Goal: Information Seeking & Learning: Learn about a topic

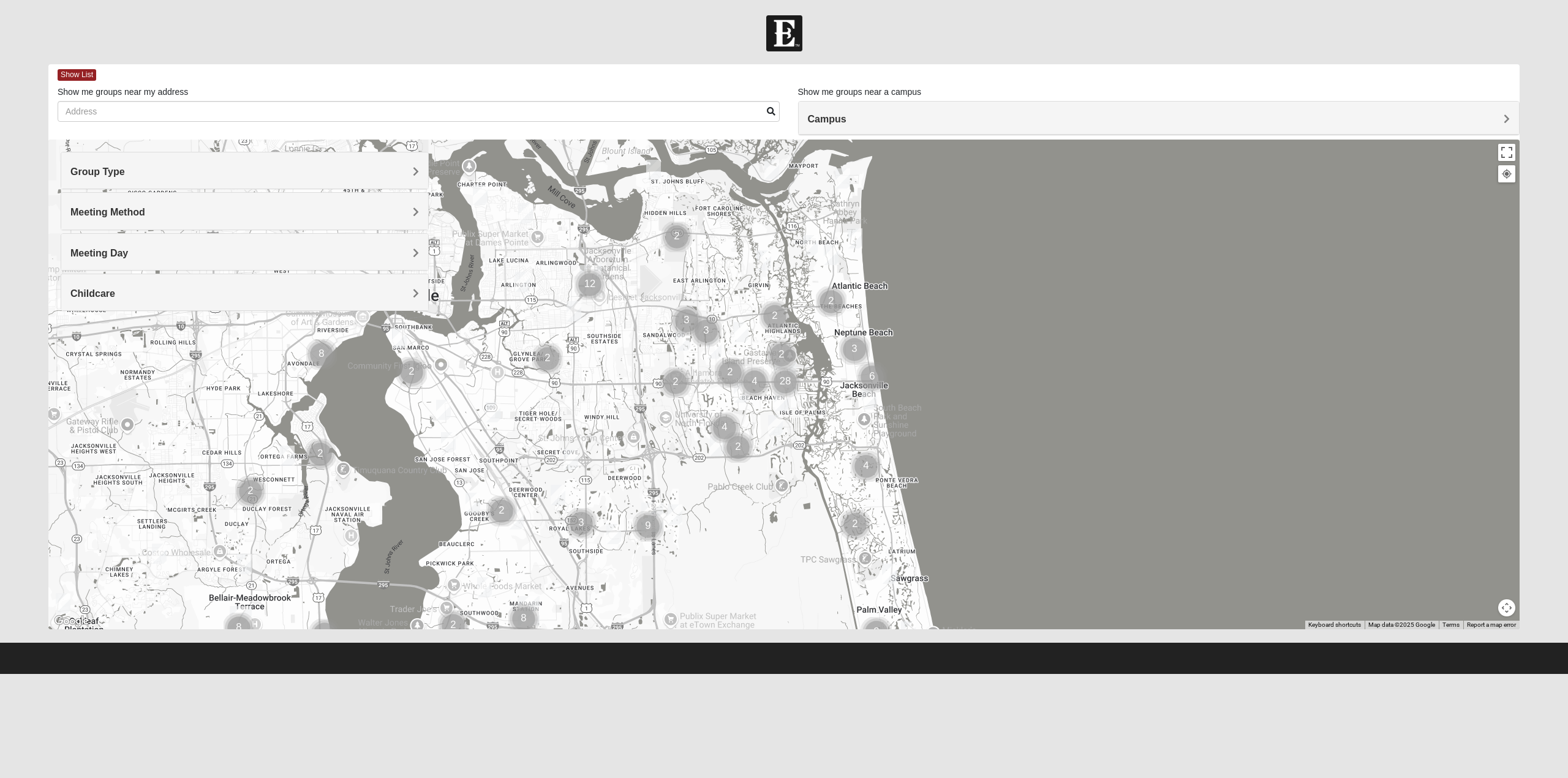
click at [304, 307] on div "Childcare" at bounding box center [245, 292] width 367 height 36
click at [75, 325] on icon at bounding box center [76, 327] width 11 height 11
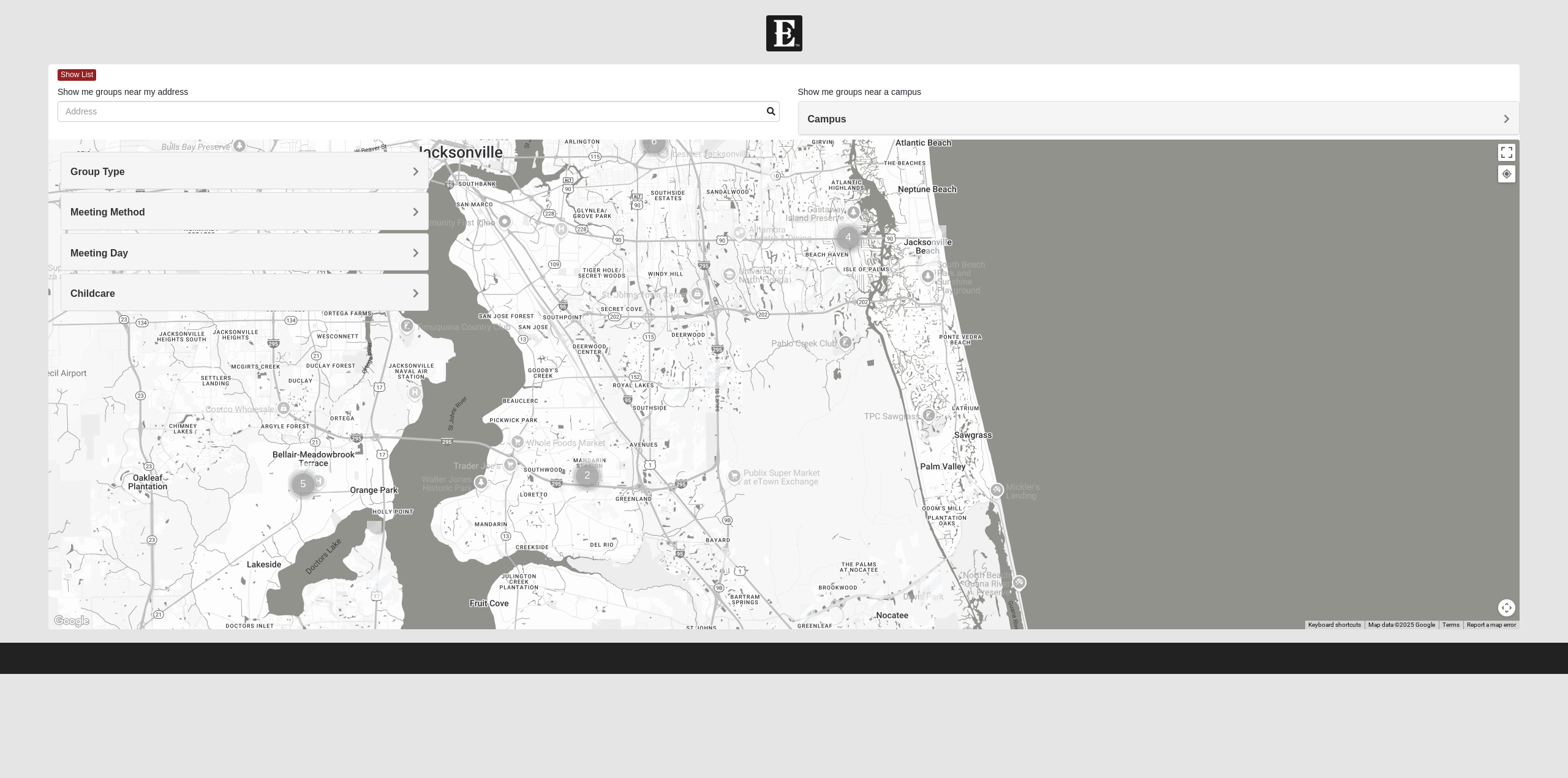
drag, startPoint x: 691, startPoint y: 542, endPoint x: 756, endPoint y: 396, distance: 159.8
click at [756, 396] on div at bounding box center [783, 384] width 1471 height 490
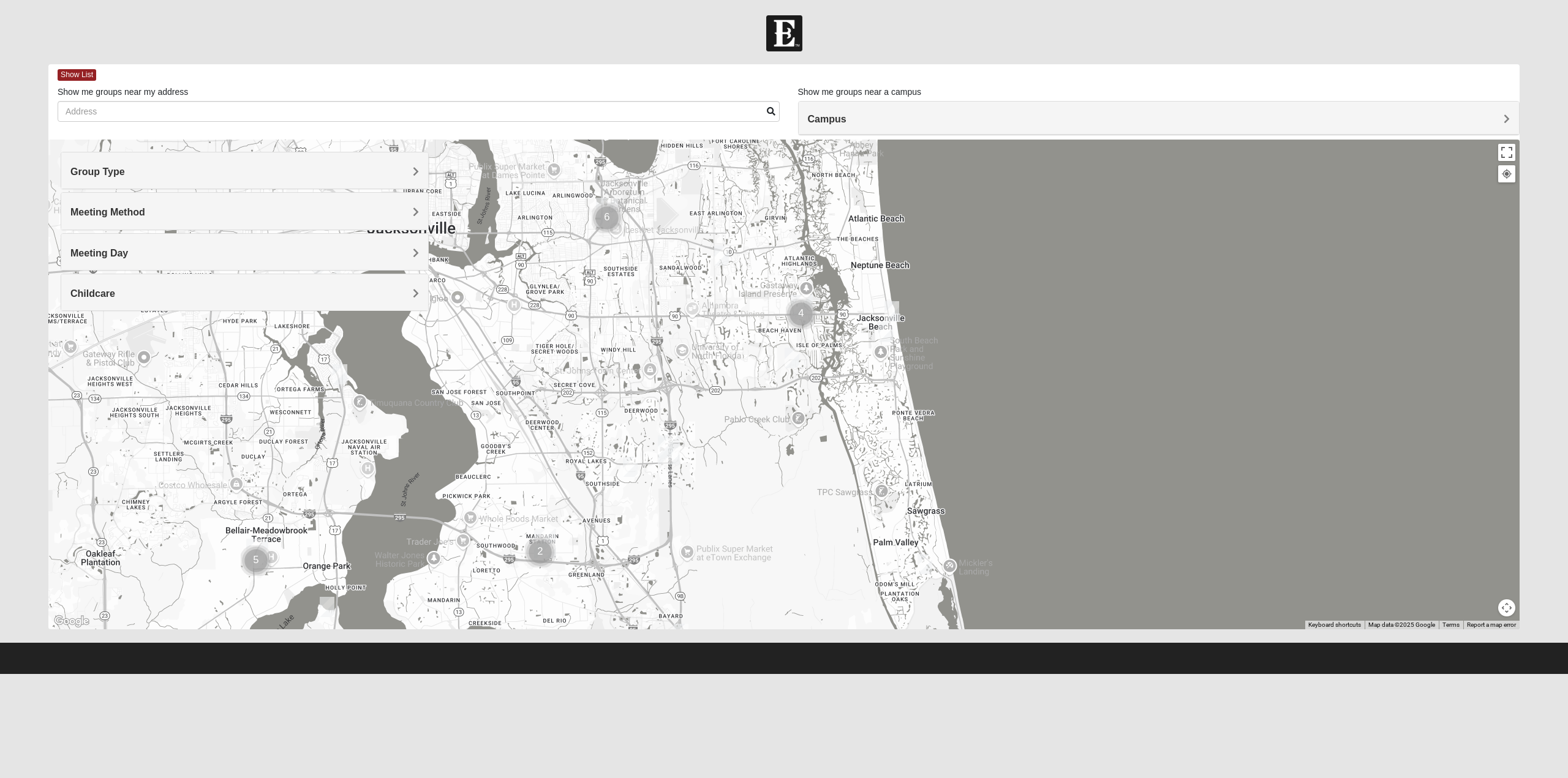
drag, startPoint x: 775, startPoint y: 388, endPoint x: 713, endPoint y: 484, distance: 114.3
click at [713, 484] on div at bounding box center [783, 384] width 1471 height 490
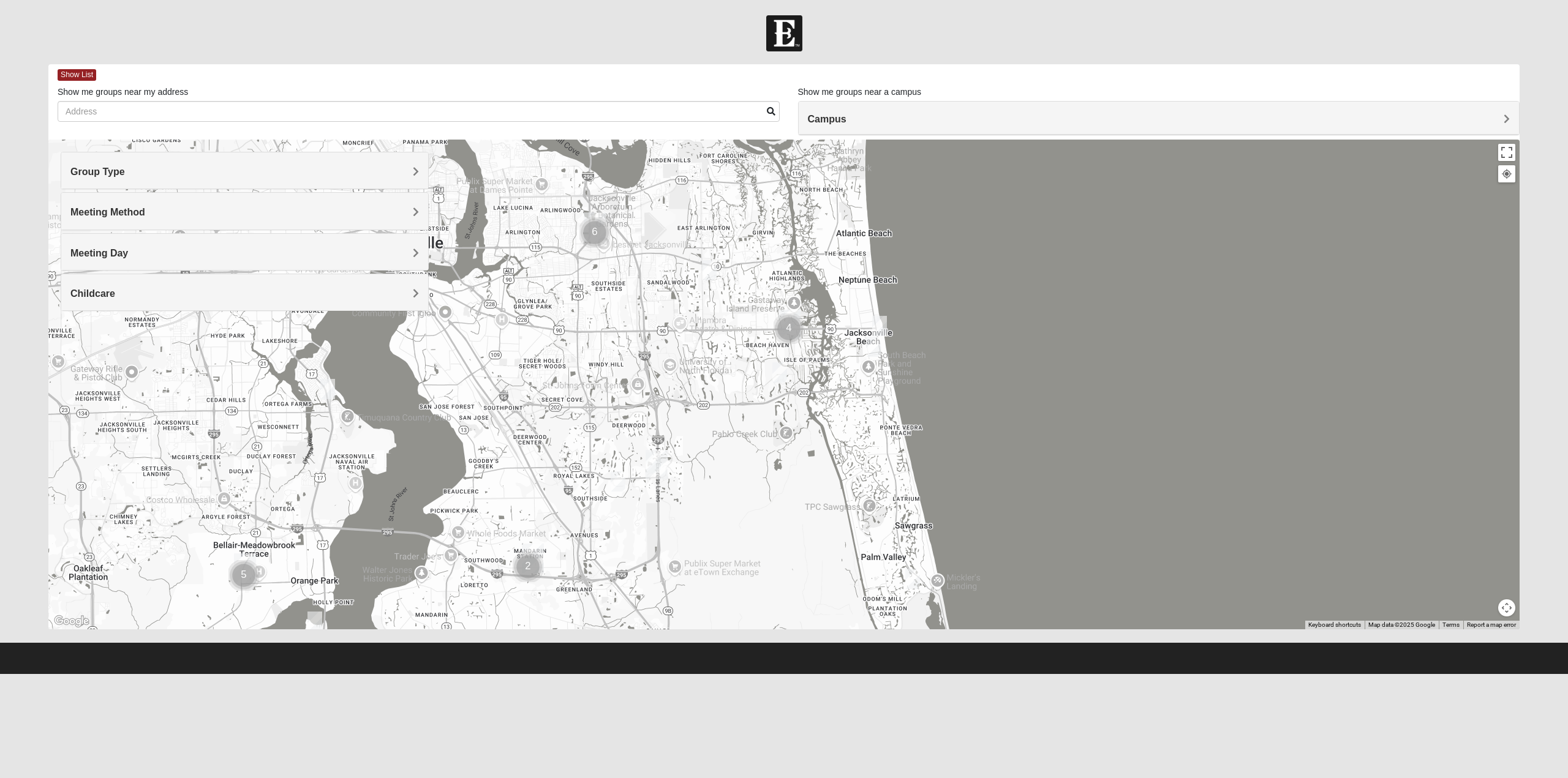
click at [793, 322] on img "Cluster of 4 groups" at bounding box center [789, 329] width 31 height 31
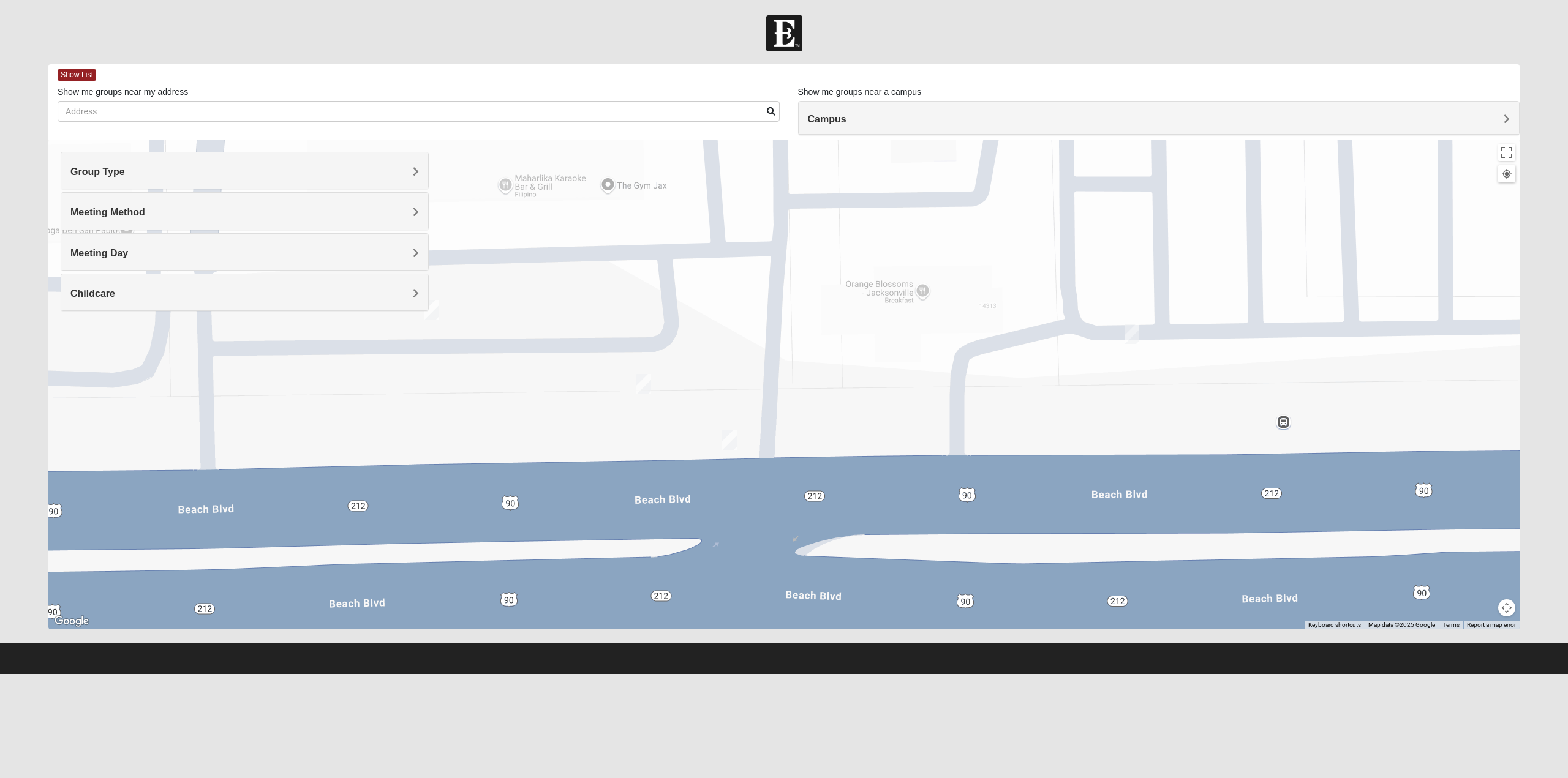
click at [434, 312] on img "On Campus Mixed Salazar 32250" at bounding box center [431, 311] width 15 height 20
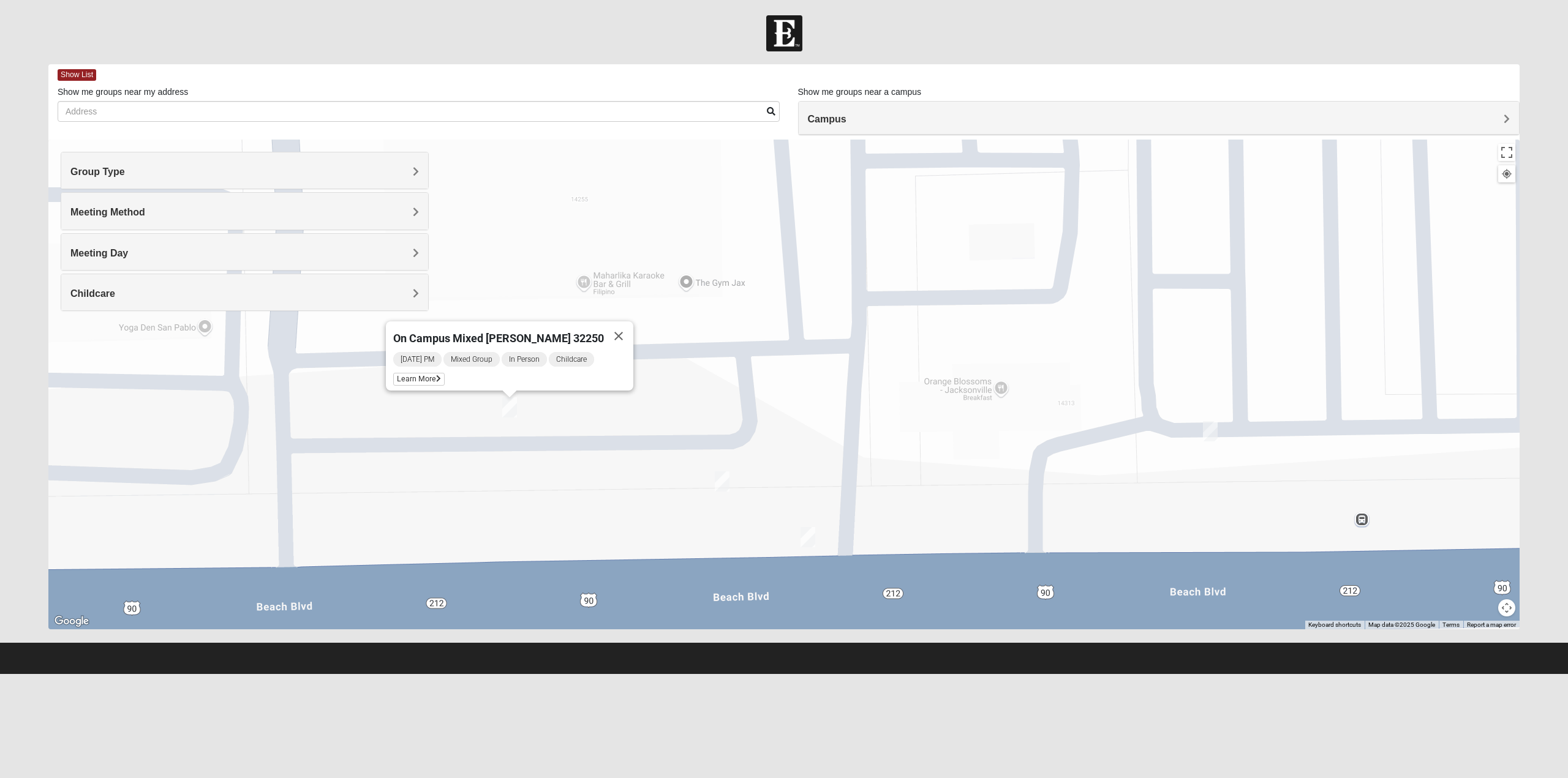
drag, startPoint x: 496, startPoint y: 370, endPoint x: 562, endPoint y: 449, distance: 102.9
click at [562, 449] on div "On Campus Mixed Salazar 32250 Monday PM Mixed Group In Person Childcare Learn M…" at bounding box center [783, 384] width 1471 height 490
click at [722, 482] on img "On Campus Mixed Long 32250" at bounding box center [722, 482] width 15 height 20
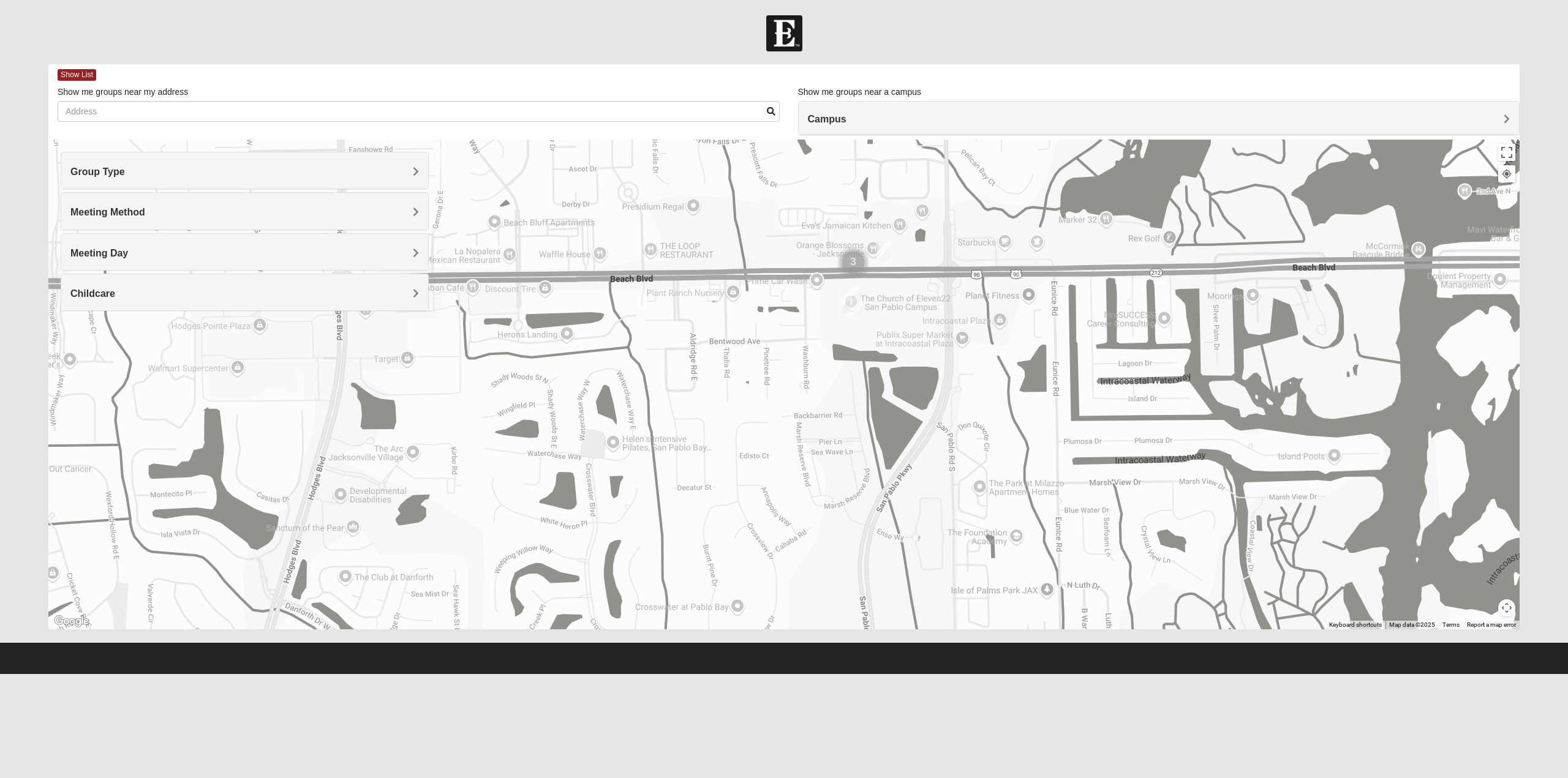
drag, startPoint x: 877, startPoint y: 492, endPoint x: 811, endPoint y: 355, distance: 152.1
click at [811, 355] on div at bounding box center [783, 384] width 1471 height 490
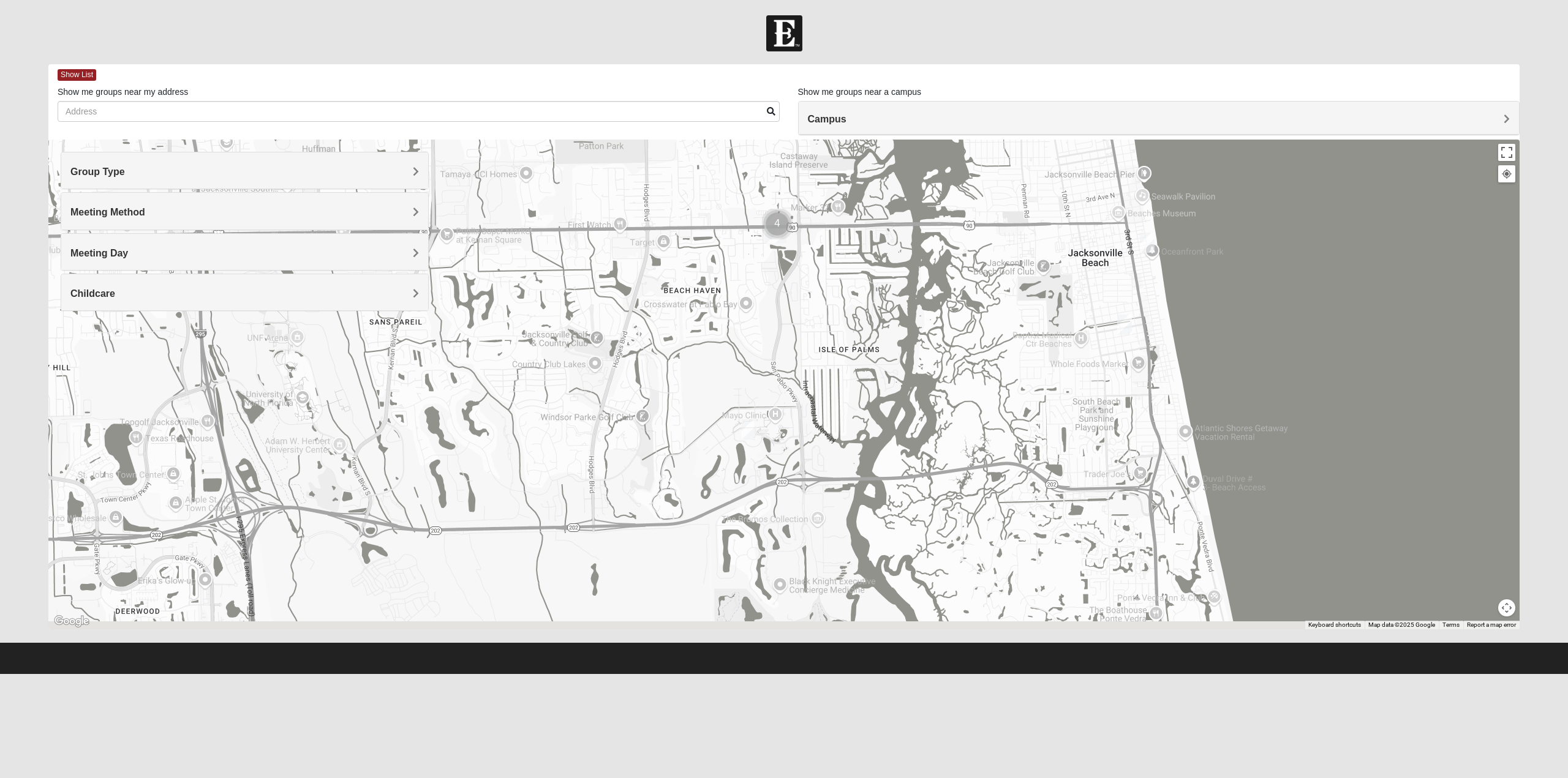
drag, startPoint x: 887, startPoint y: 451, endPoint x: 823, endPoint y: 307, distance: 157.6
click at [823, 307] on div at bounding box center [783, 384] width 1471 height 490
click at [752, 431] on img "Mens Schell 32224" at bounding box center [749, 430] width 15 height 20
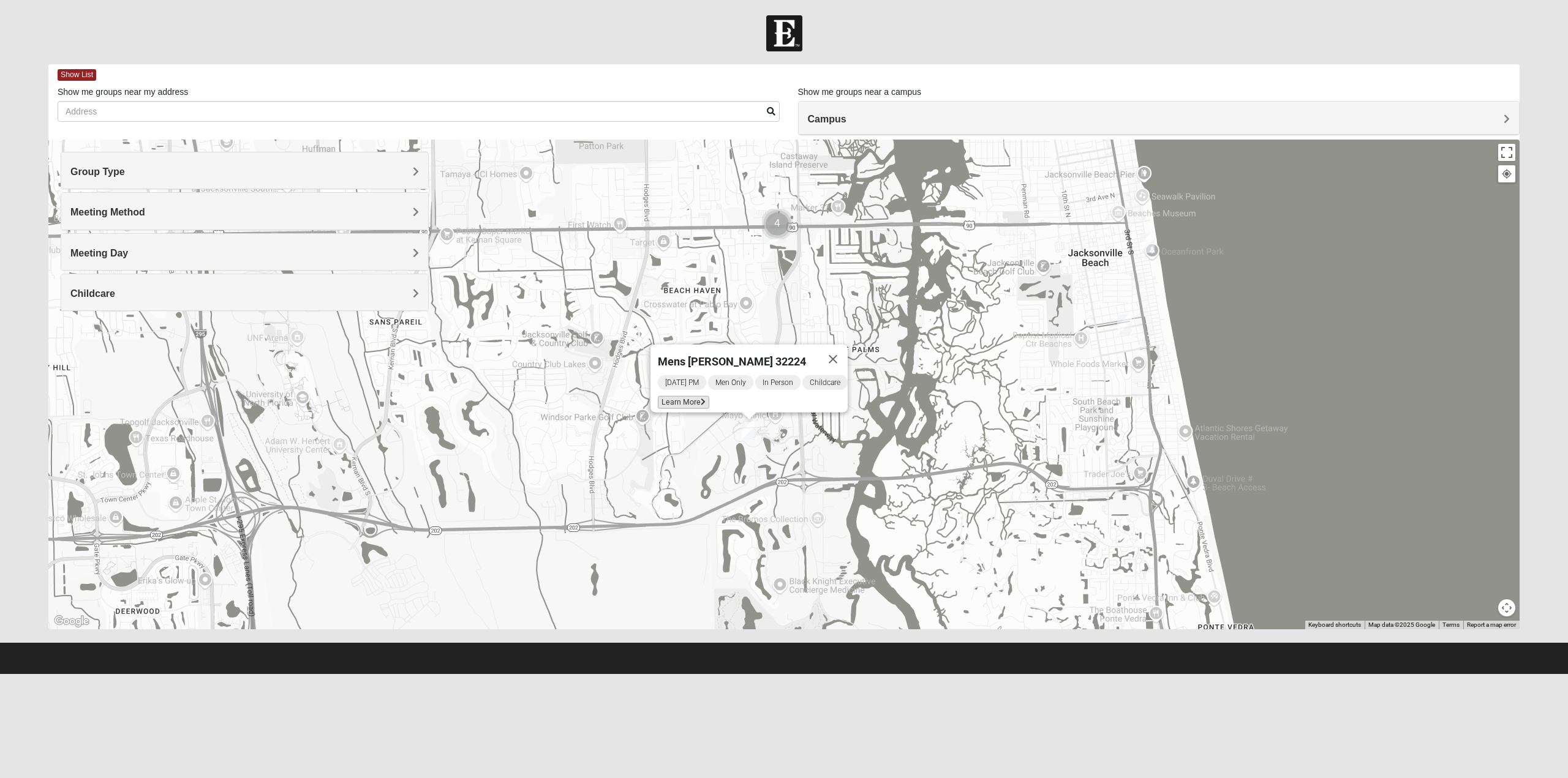
click at [691, 396] on span "Learn More" at bounding box center [683, 402] width 51 height 13
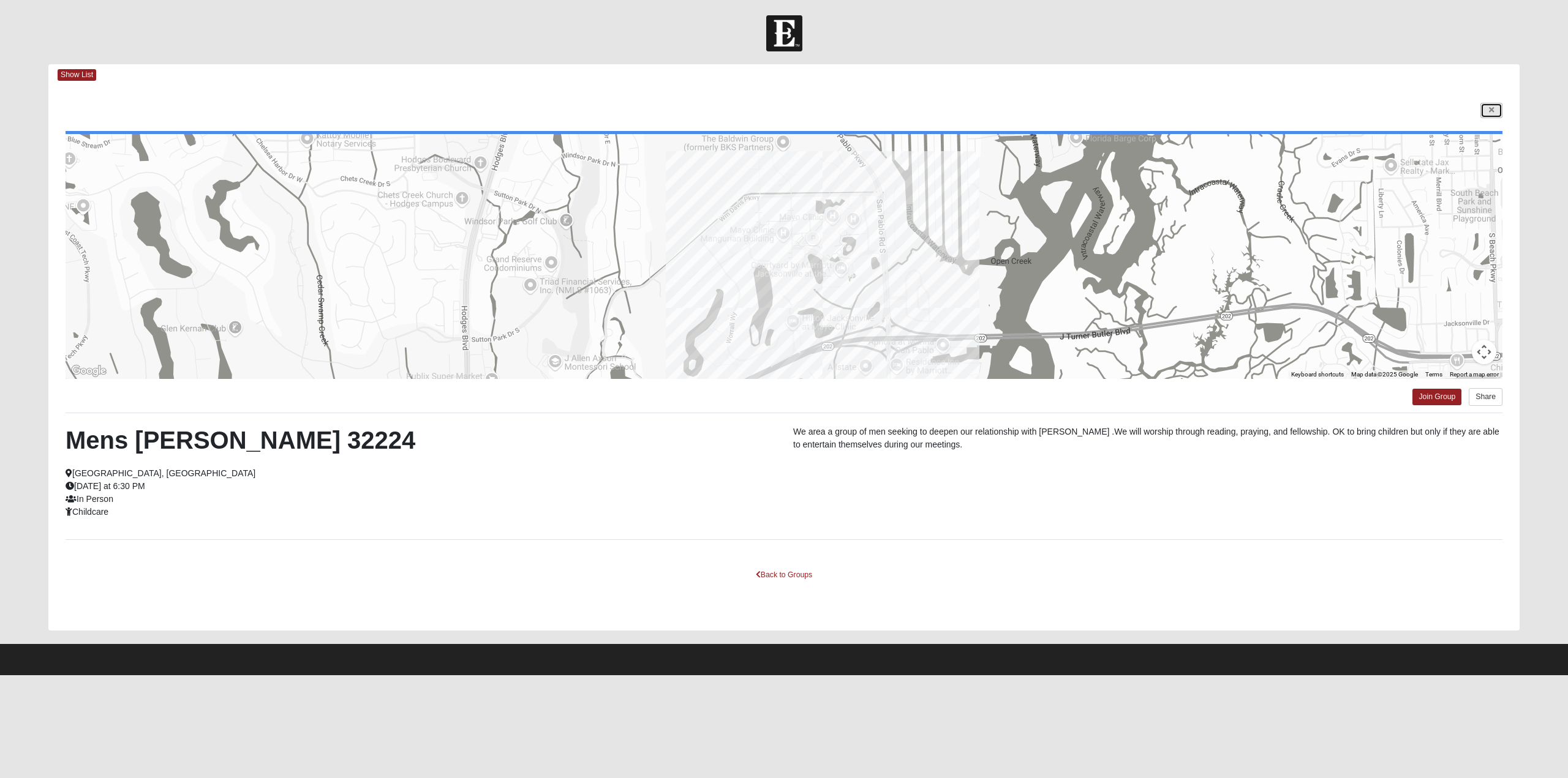
click at [1488, 108] on link at bounding box center [1491, 110] width 22 height 15
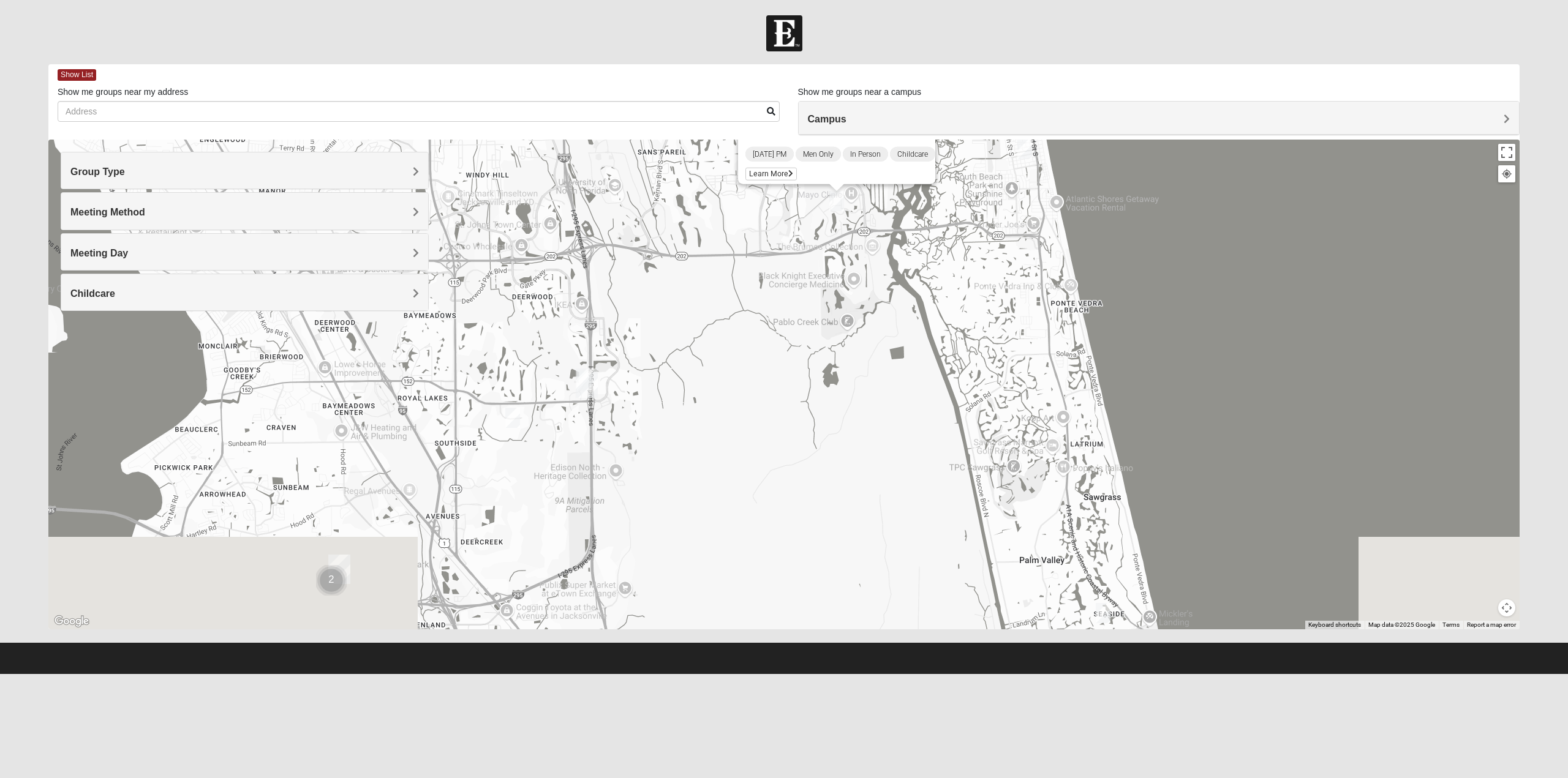
drag, startPoint x: 762, startPoint y: 486, endPoint x: 828, endPoint y: 256, distance: 239.3
click at [828, 256] on div "Mens Schell 32224 Monday PM Men Only In Person Childcare Learn More" at bounding box center [783, 384] width 1471 height 490
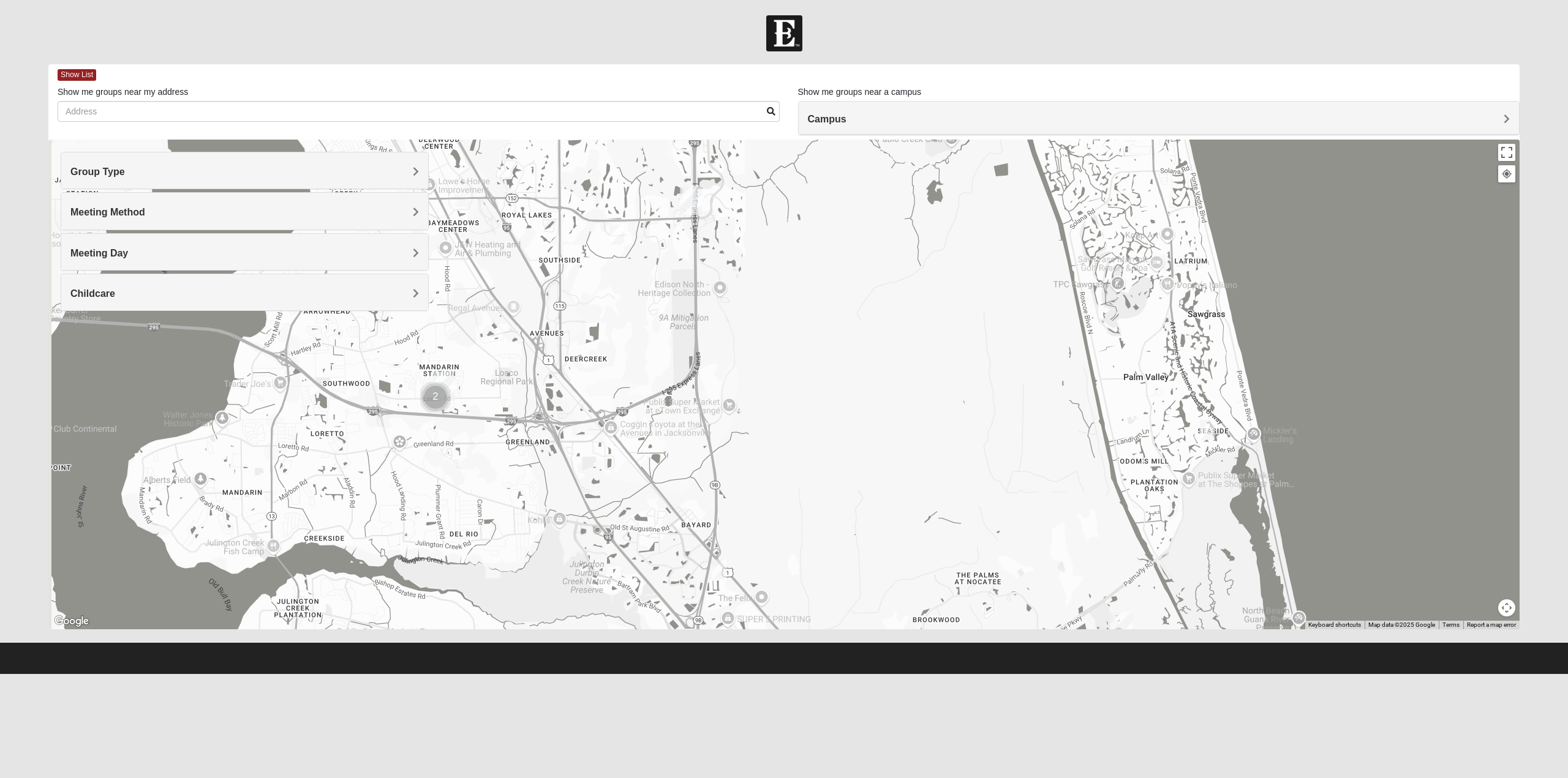
drag, startPoint x: 717, startPoint y: 413, endPoint x: 821, endPoint y: 284, distance: 165.7
click at [821, 284] on div "Mens Schell 32224 Monday PM Men Only In Person Childcare Learn More" at bounding box center [783, 384] width 1471 height 490
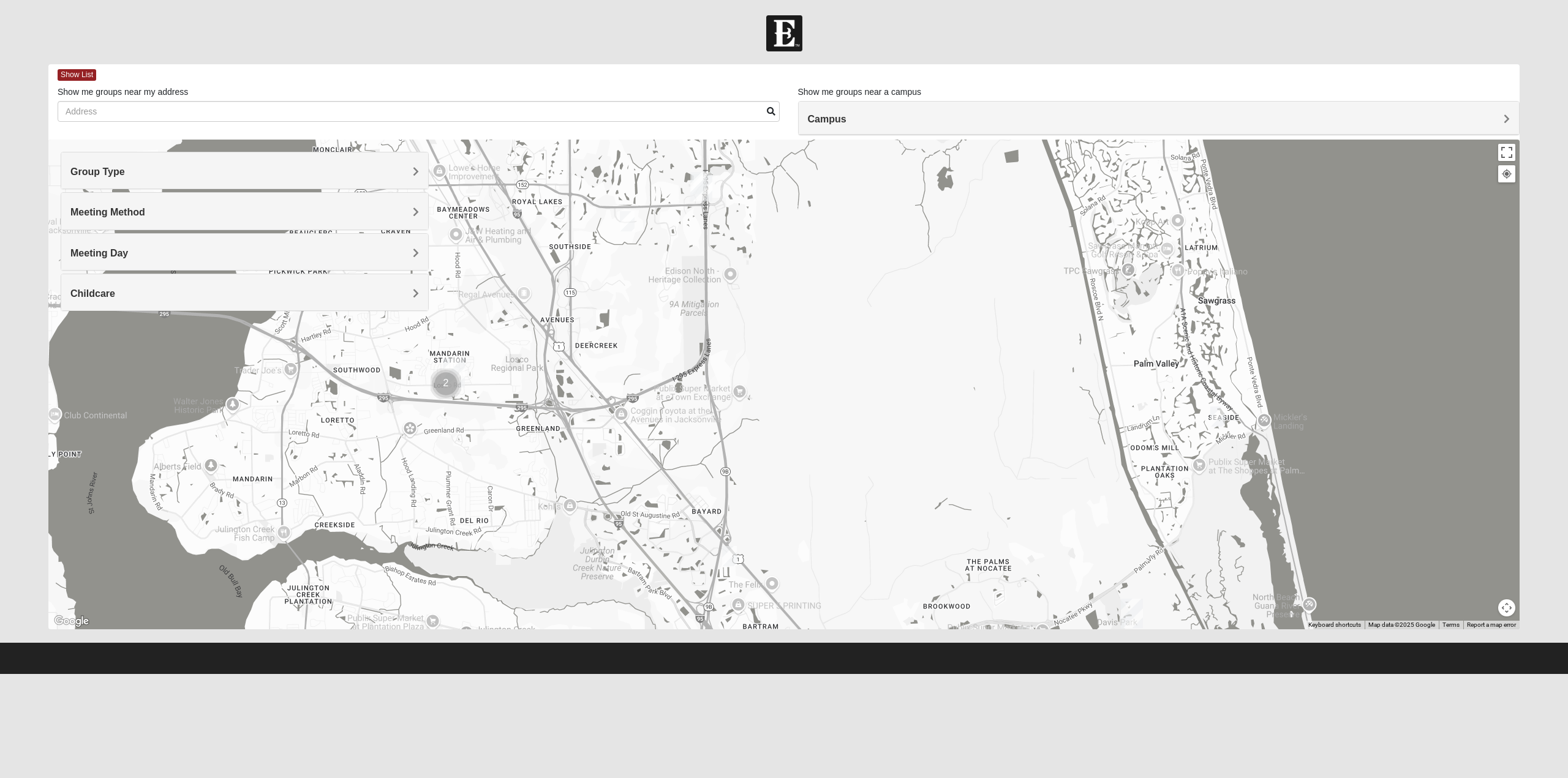
click at [334, 163] on div "Group Type" at bounding box center [245, 170] width 367 height 36
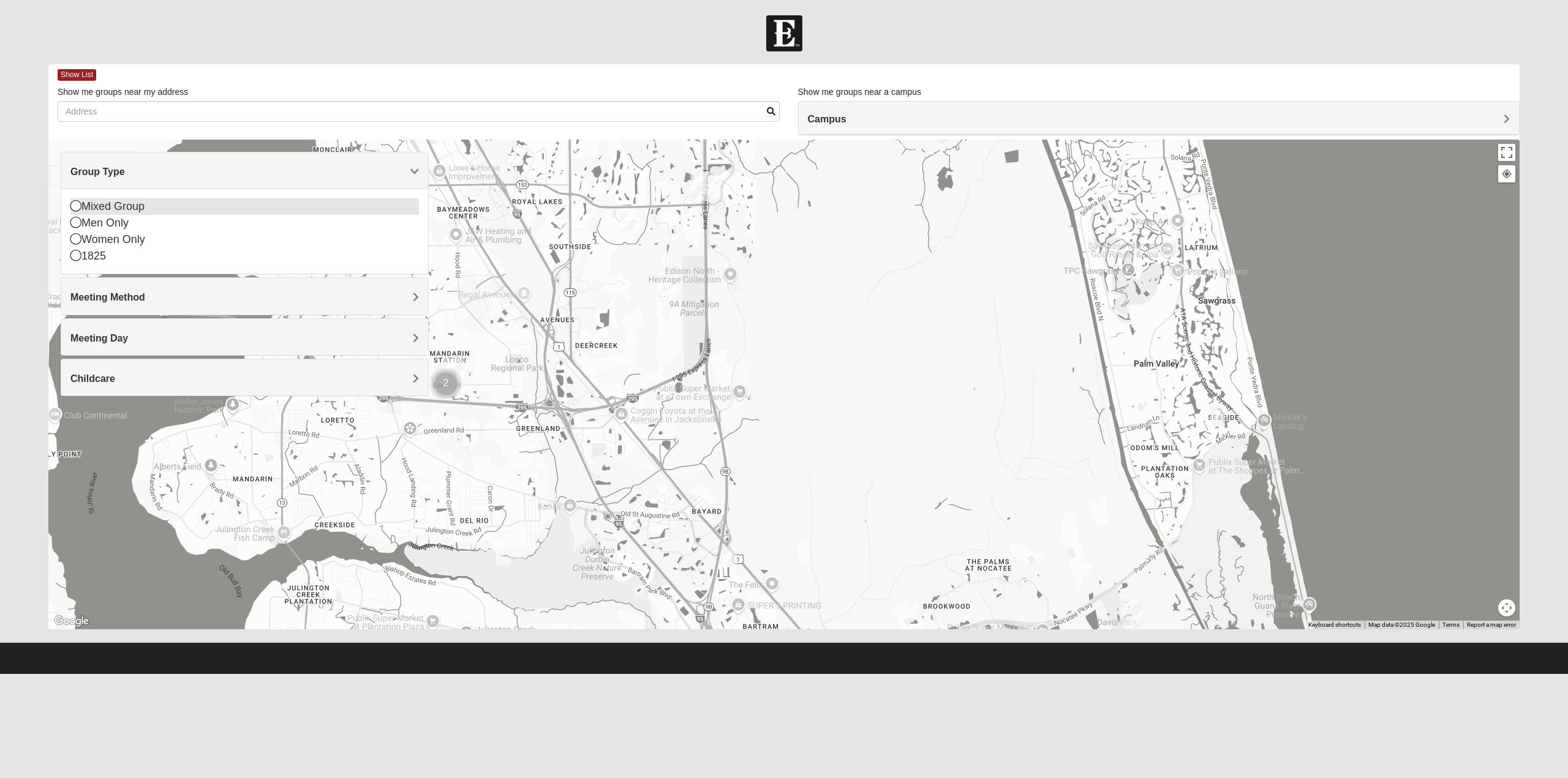
click at [76, 209] on icon at bounding box center [76, 206] width 11 height 11
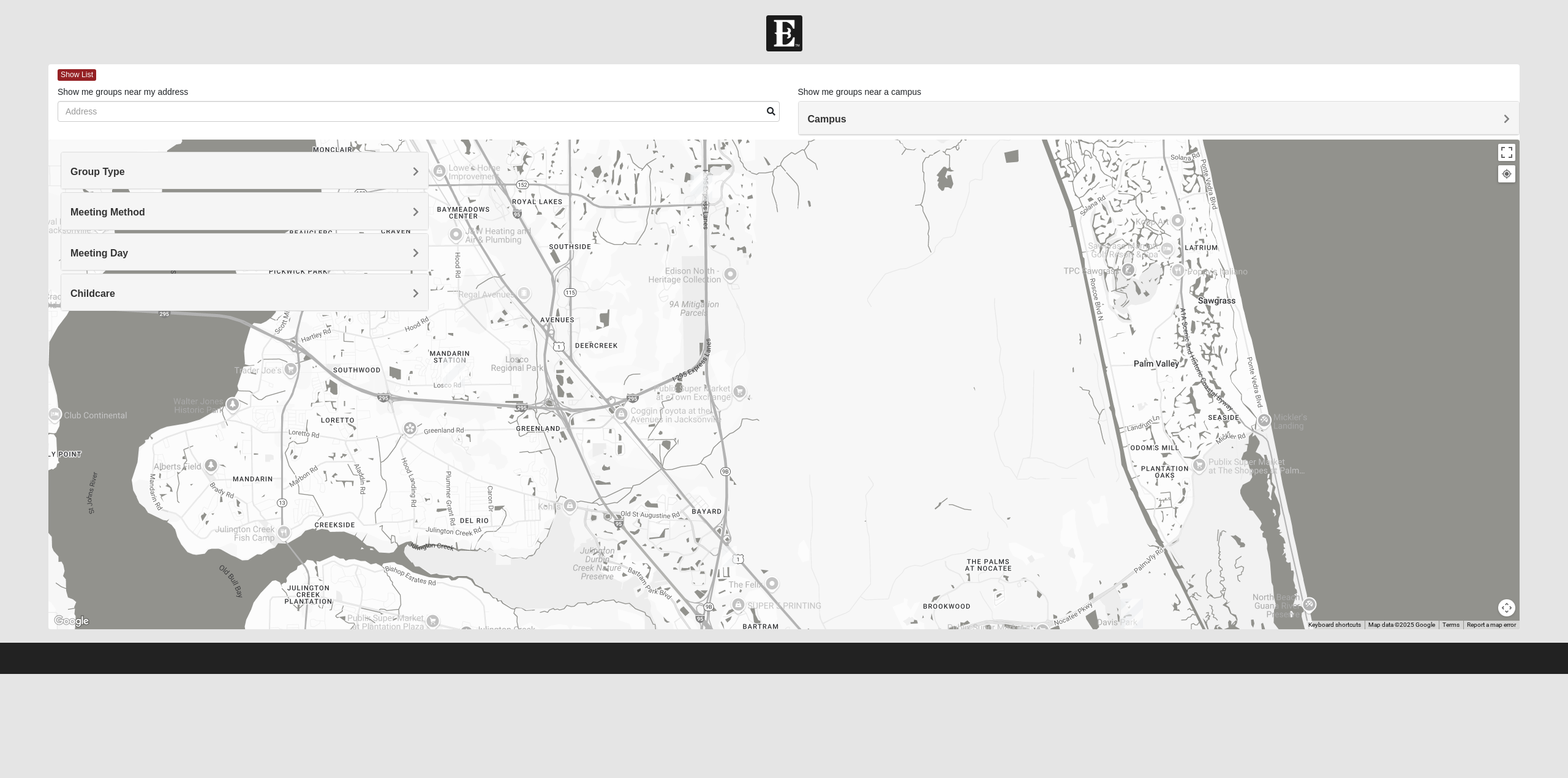
click at [89, 177] on h4 "Group Type" at bounding box center [245, 171] width 349 height 12
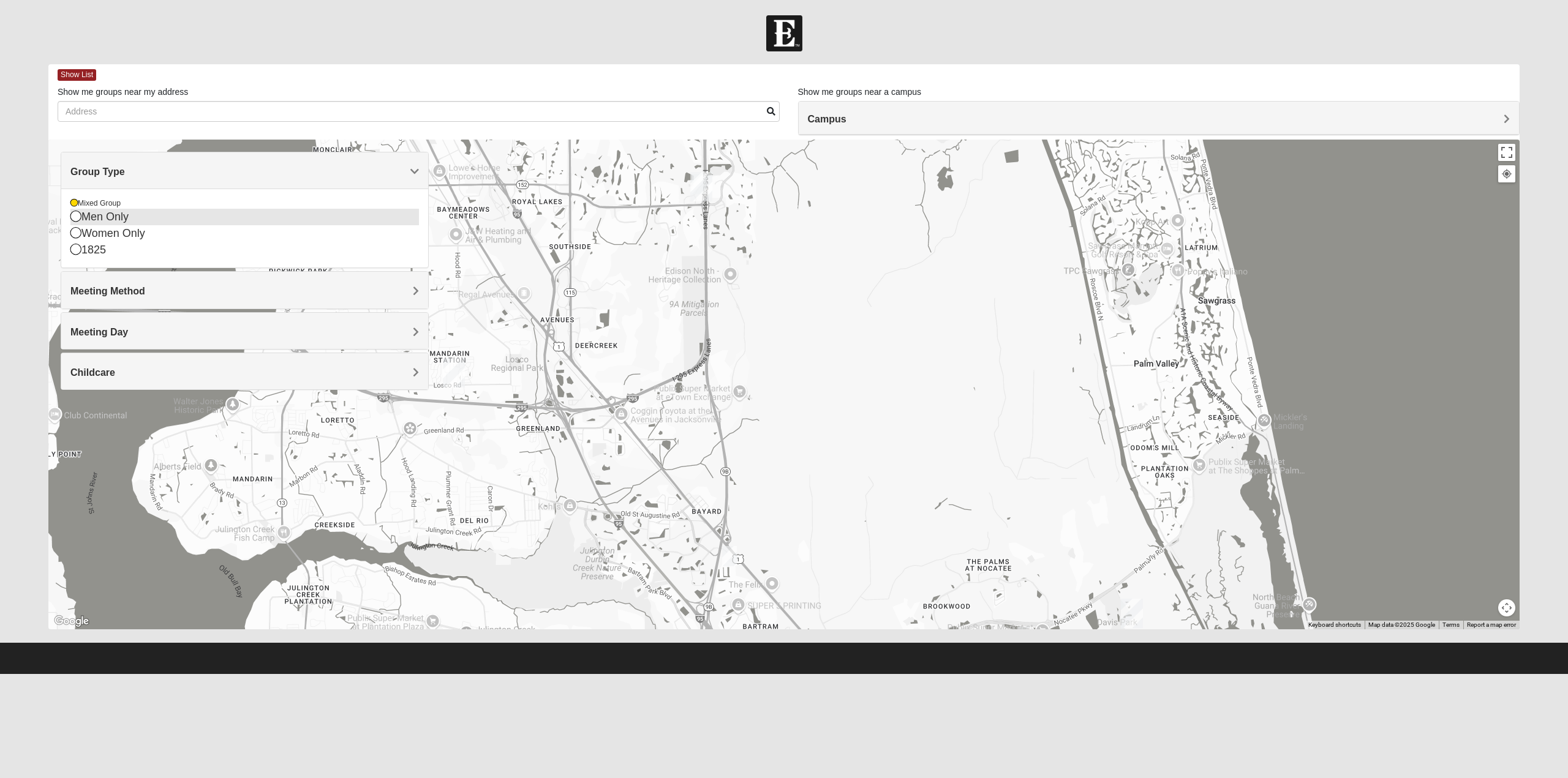
click at [73, 215] on icon at bounding box center [76, 216] width 11 height 11
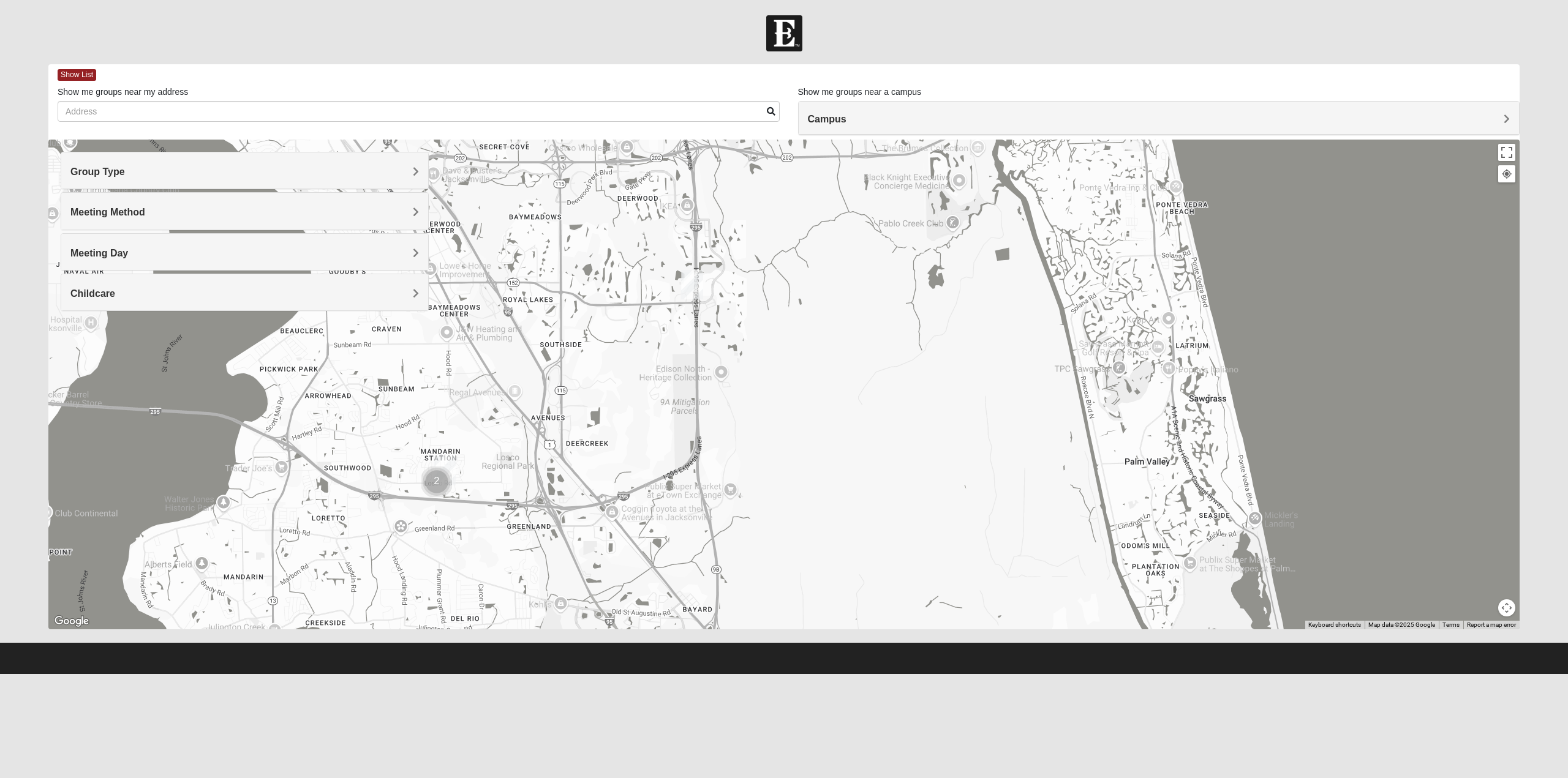
drag, startPoint x: 959, startPoint y: 550, endPoint x: 944, endPoint y: 404, distance: 146.8
click at [944, 404] on div "Mens Schell 32224 Monday PM Men Only In Person Childcare Learn More" at bounding box center [783, 384] width 1471 height 490
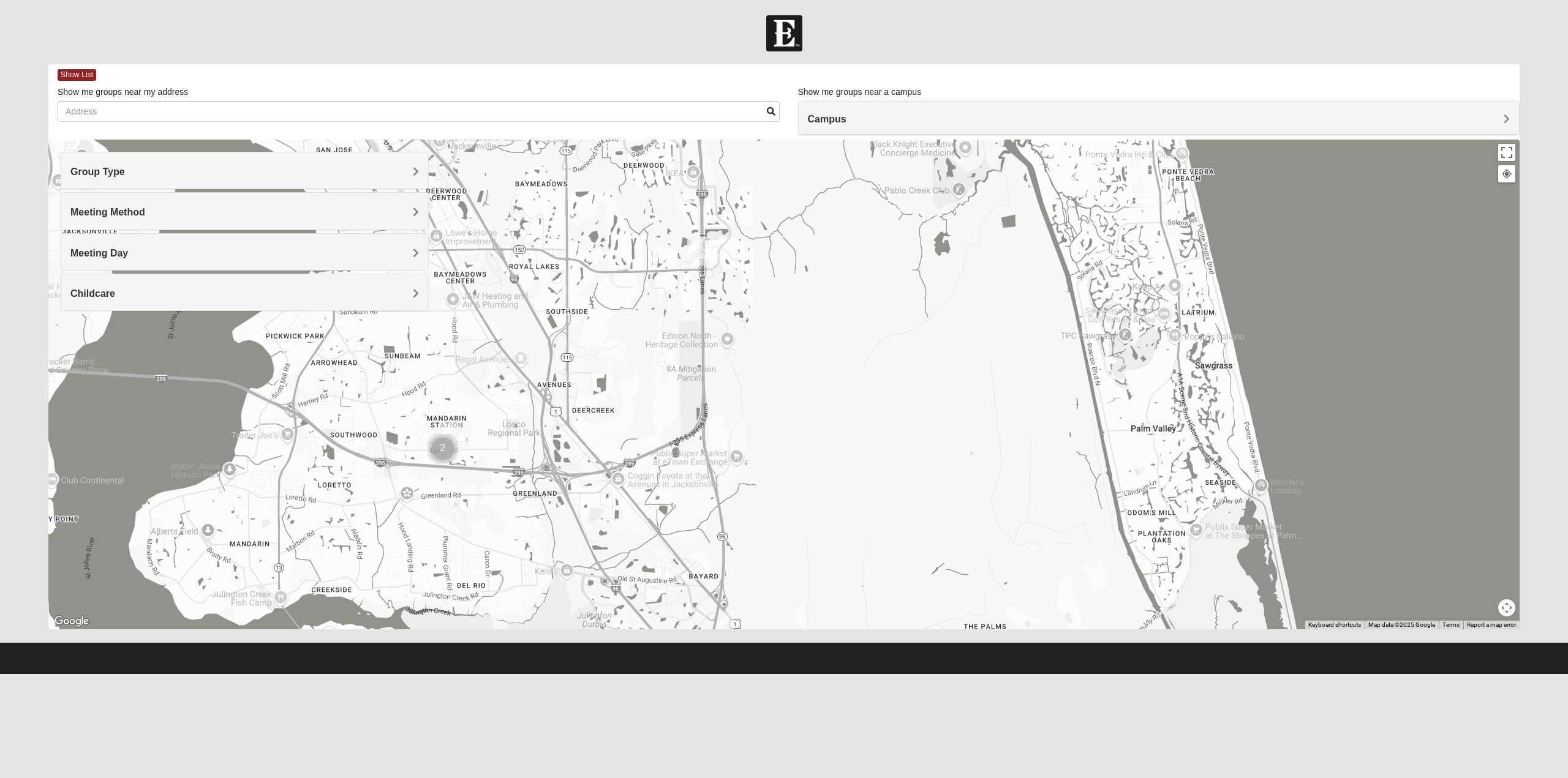
drag, startPoint x: 824, startPoint y: 526, endPoint x: 919, endPoint y: 327, distance: 220.5
click at [917, 329] on div "Mens Schell 32224 Monday PM Men Only In Person Childcare Learn More" at bounding box center [783, 384] width 1471 height 490
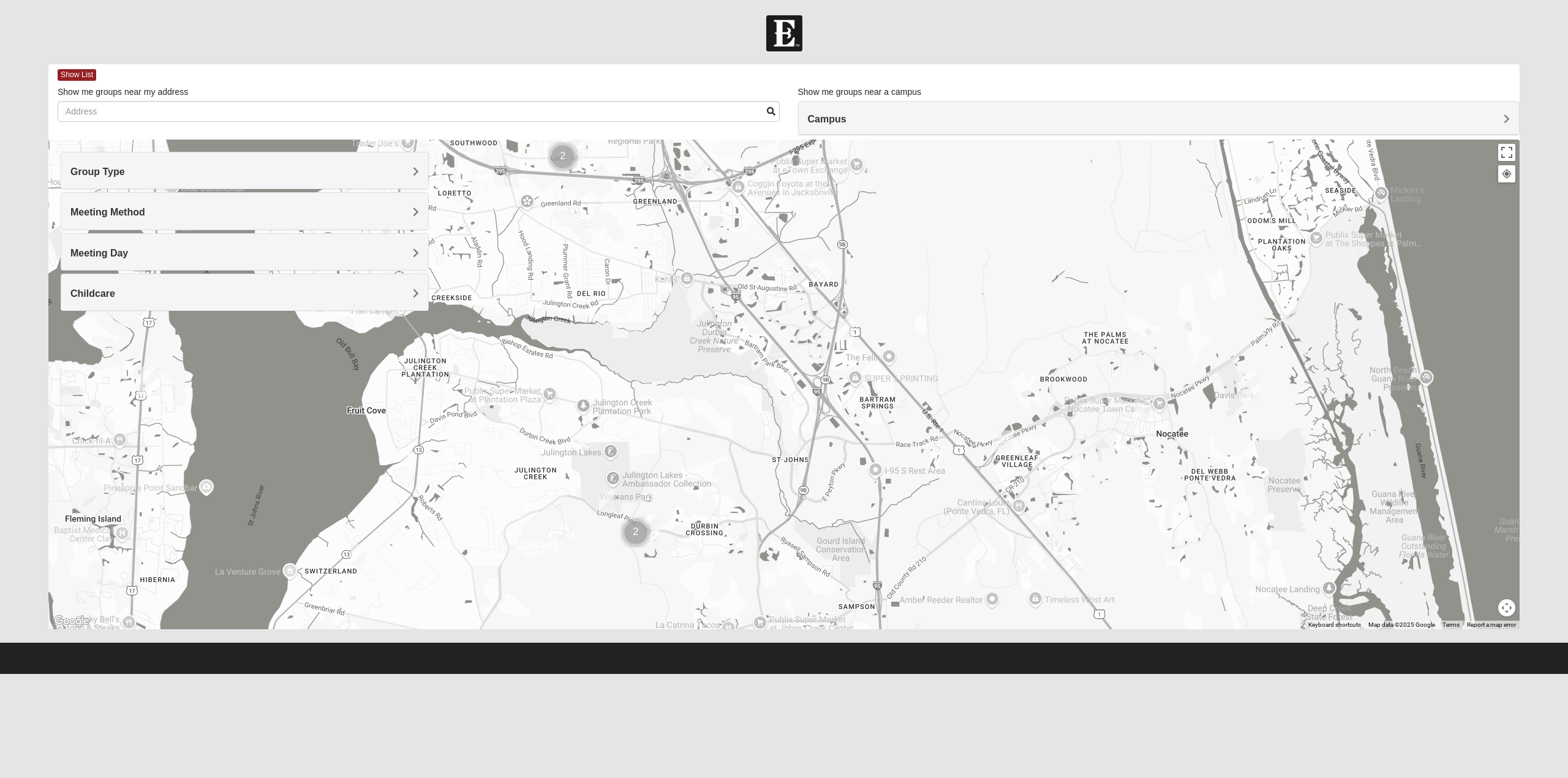
drag, startPoint x: 849, startPoint y: 406, endPoint x: 891, endPoint y: 277, distance: 135.7
click at [891, 277] on div "Mens Schell 32224 Monday PM Men Only In Person Childcare Learn More" at bounding box center [783, 384] width 1471 height 490
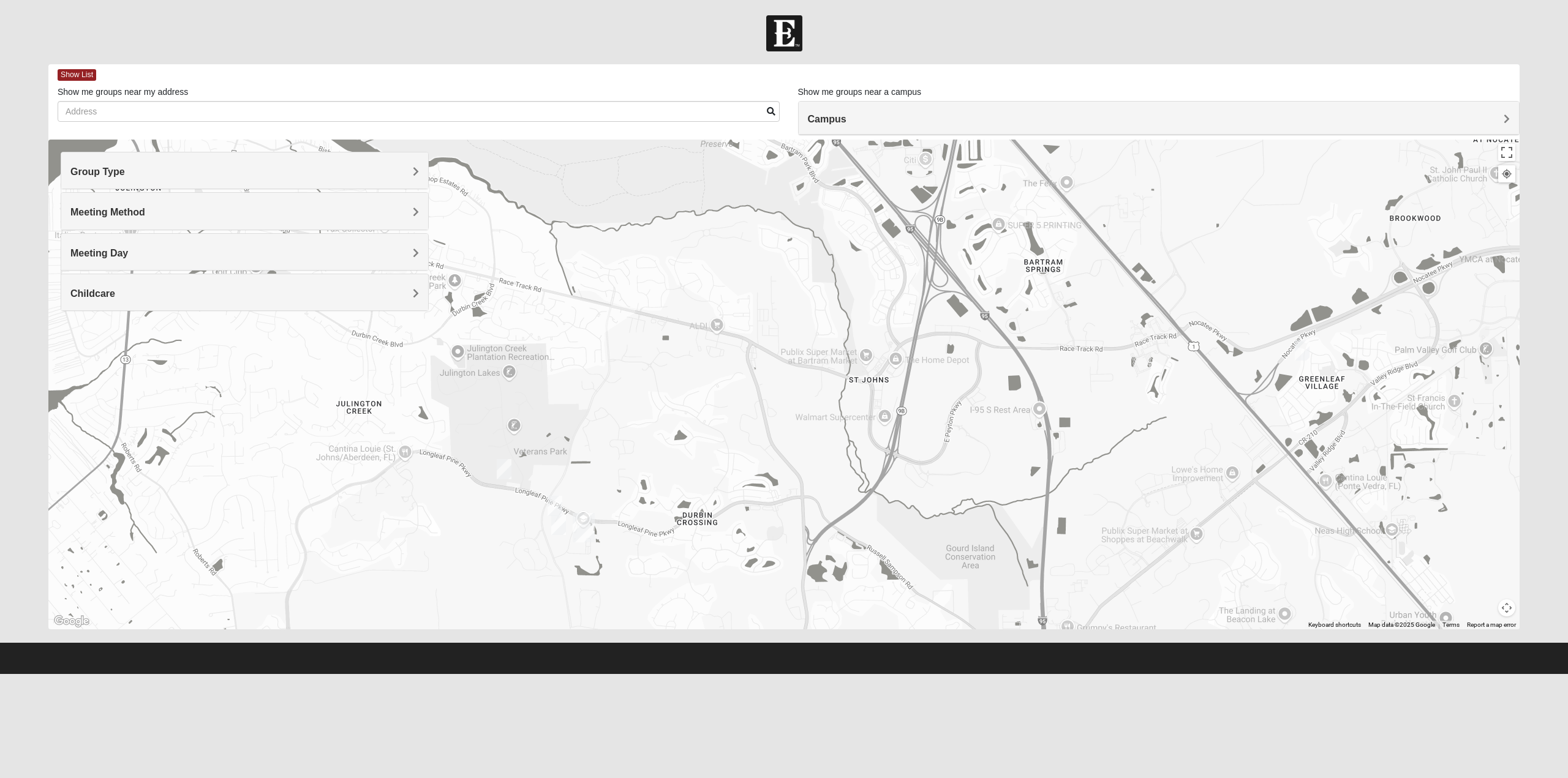
click at [502, 464] on img "Mixed Clark 32259" at bounding box center [504, 469] width 15 height 20
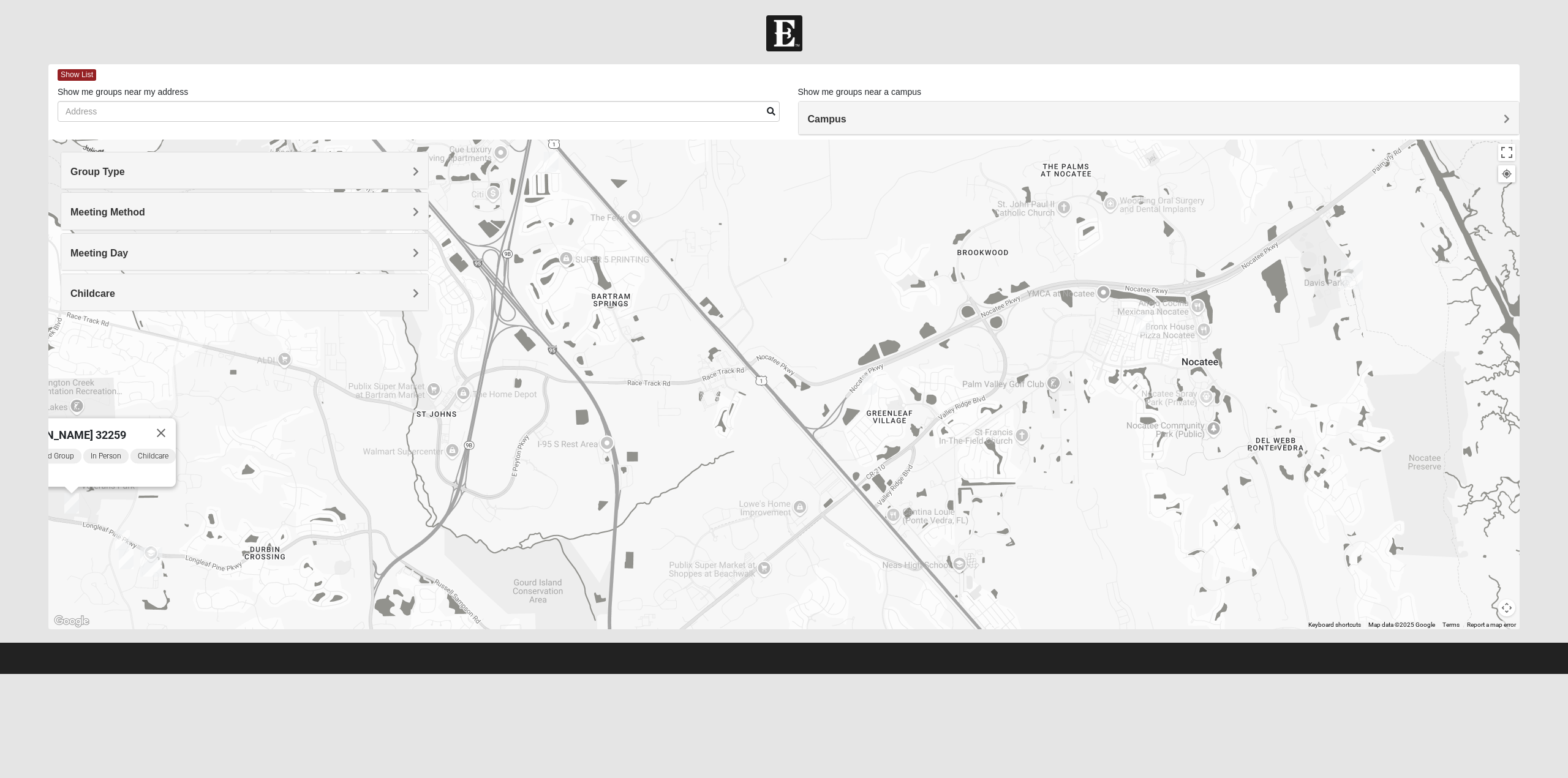
drag, startPoint x: 1116, startPoint y: 358, endPoint x: 672, endPoint y: 393, distance: 445.4
click at [672, 393] on div "Mixed Clark 32259 Sunday PM Mixed Group In Person Childcare Learn More" at bounding box center [783, 384] width 1471 height 490
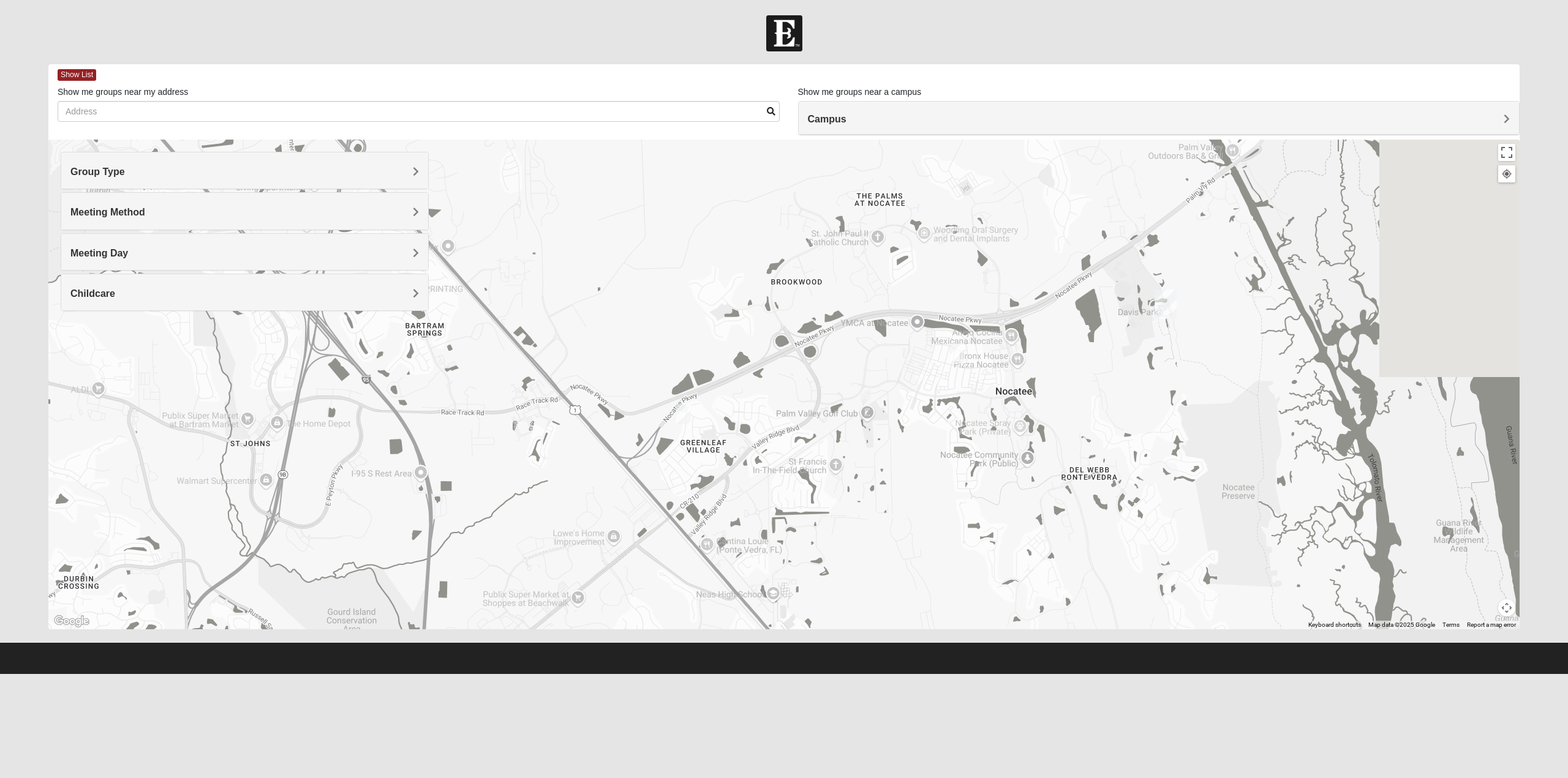
drag, startPoint x: 1070, startPoint y: 380, endPoint x: 845, endPoint y: 416, distance: 227.9
click at [845, 416] on div "Mixed Clark 32259 Sunday PM Mixed Group In Person Childcare Learn More" at bounding box center [783, 384] width 1471 height 490
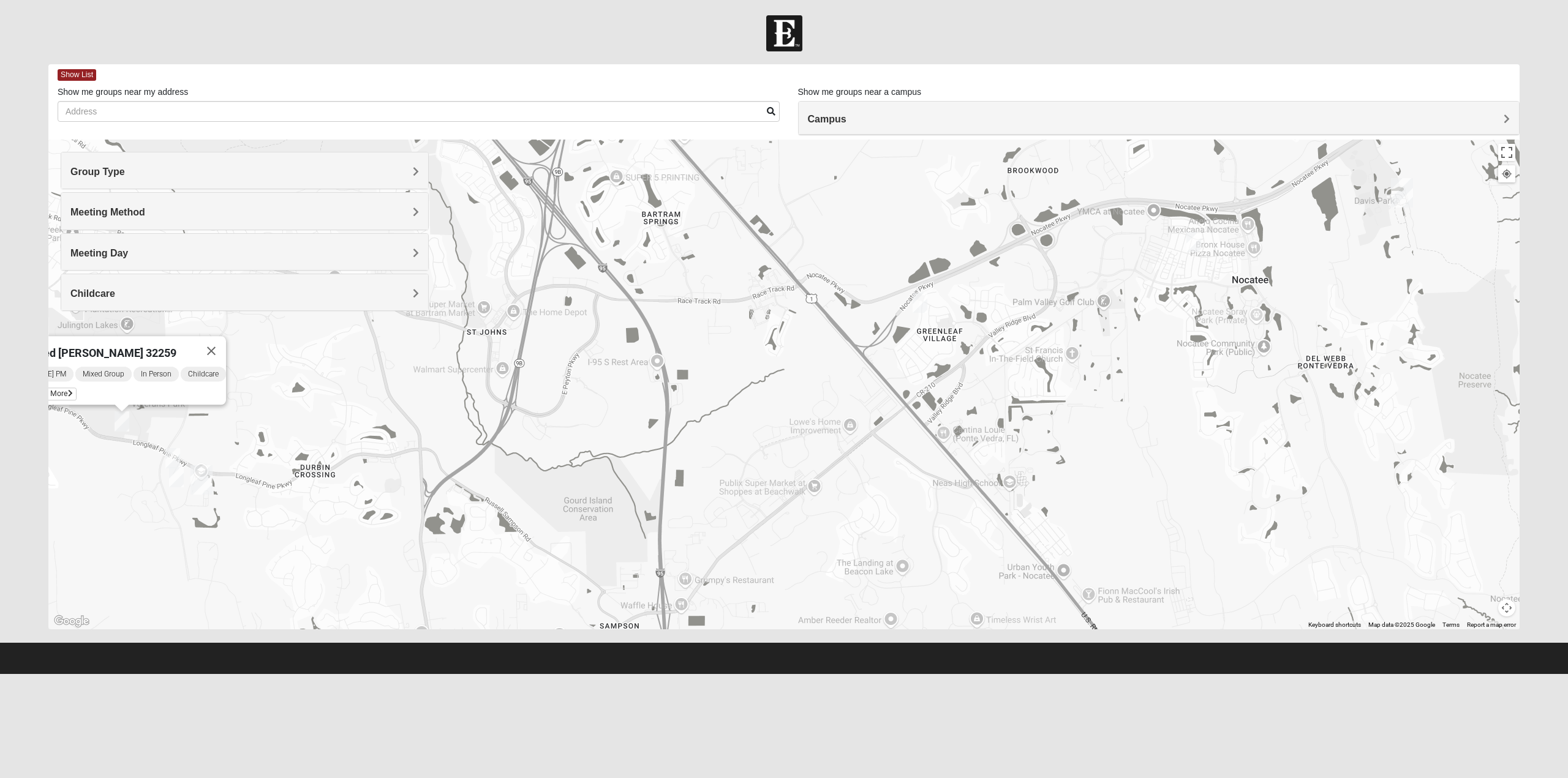
drag, startPoint x: 775, startPoint y: 427, endPoint x: 1046, endPoint y: 310, distance: 295.2
click at [1046, 310] on div "Mixed Clark 32259 Sunday PM Mixed Group In Person Childcare Learn More" at bounding box center [783, 384] width 1471 height 490
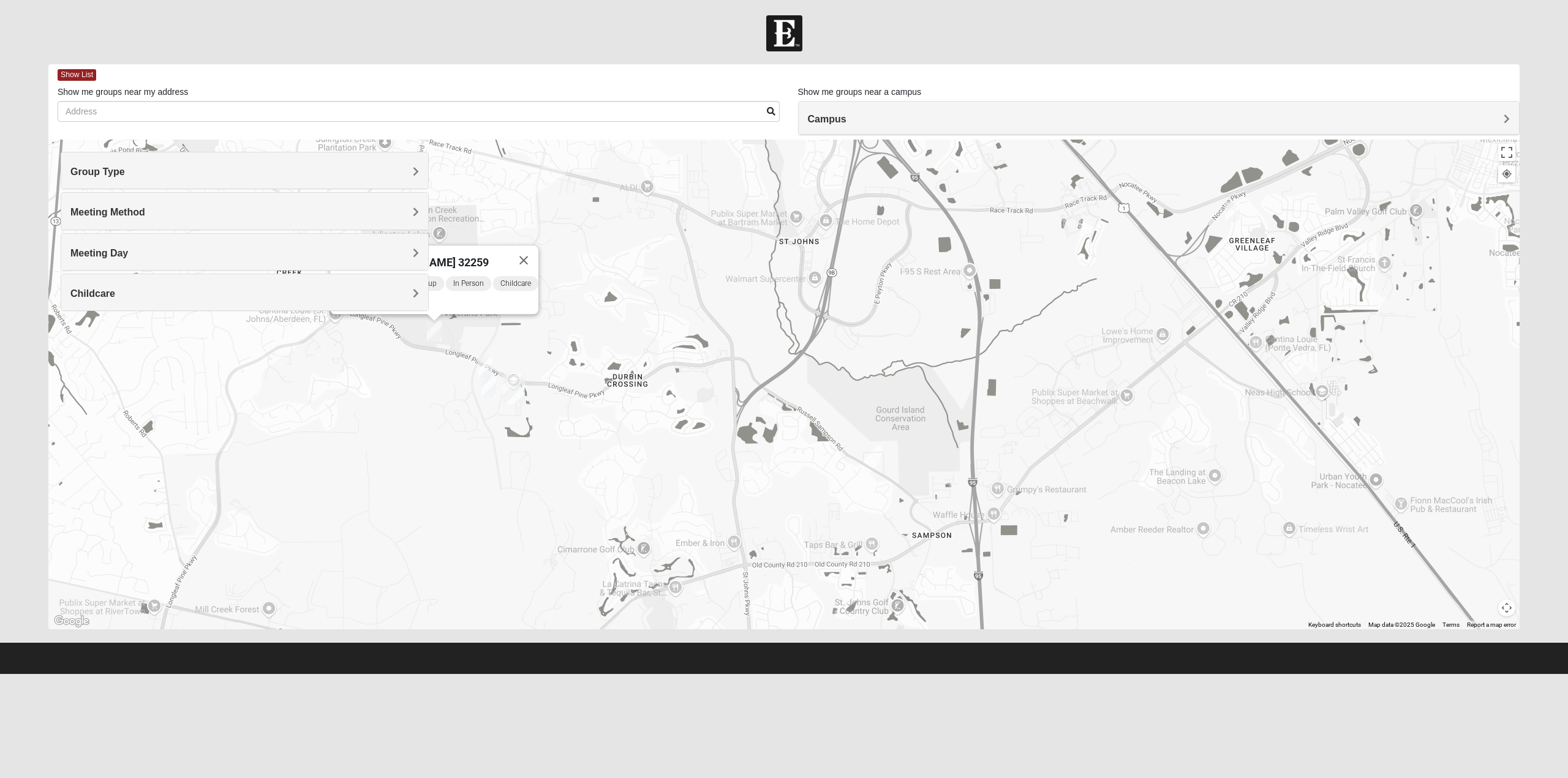
drag, startPoint x: 585, startPoint y: 472, endPoint x: 944, endPoint y: 371, distance: 372.9
click at [944, 371] on div "Mixed Clark 32259 Sunday PM Mixed Group In Person Childcare Learn More" at bounding box center [783, 384] width 1471 height 490
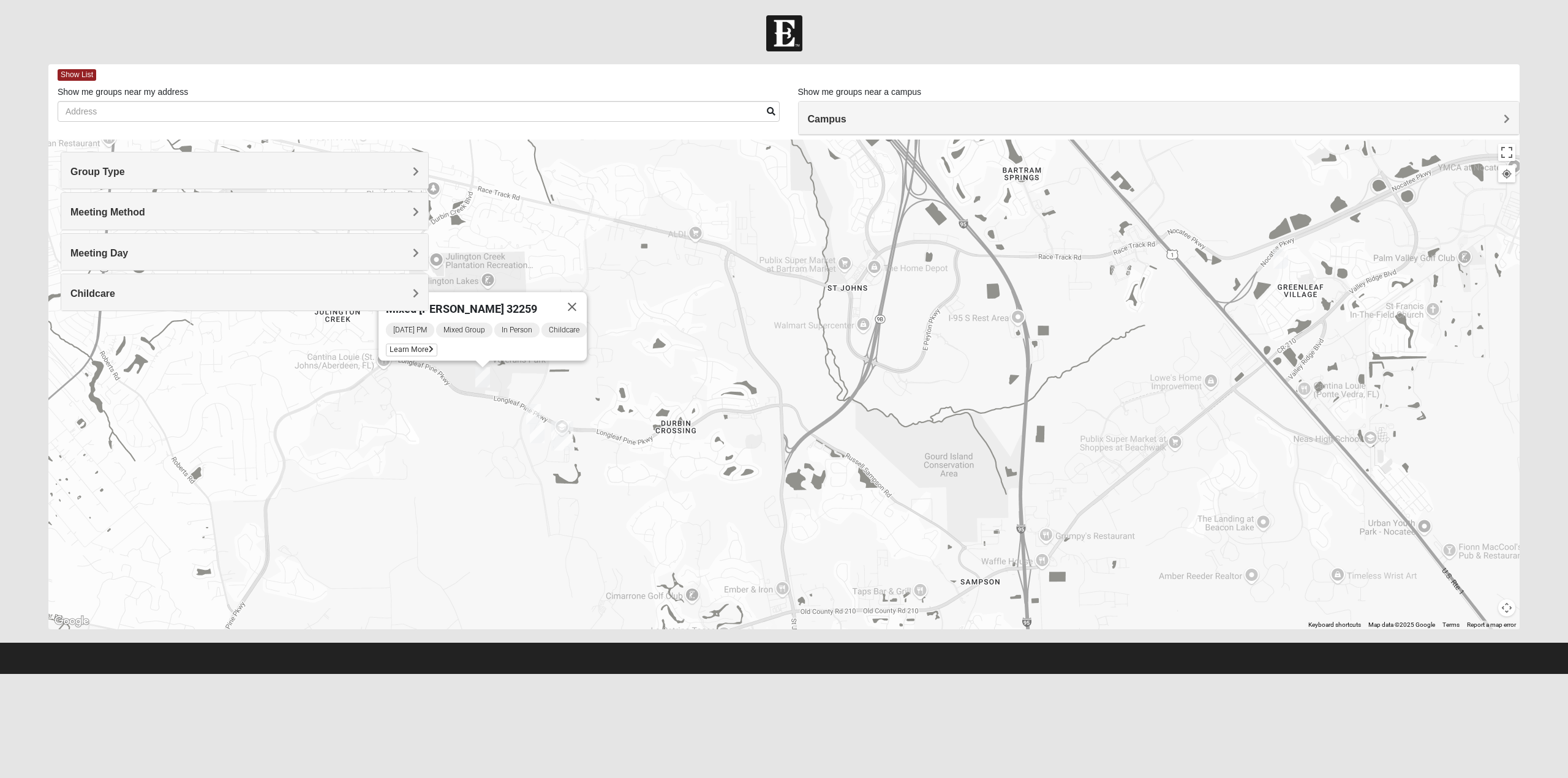
drag, startPoint x: 541, startPoint y: 456, endPoint x: 541, endPoint y: 478, distance: 22.0
click at [541, 478] on div "Mixed Clark 32259 Sunday PM Mixed Group In Person Childcare Learn More" at bounding box center [783, 384] width 1471 height 490
click at [481, 375] on img "Mixed Clark 32259" at bounding box center [483, 378] width 15 height 20
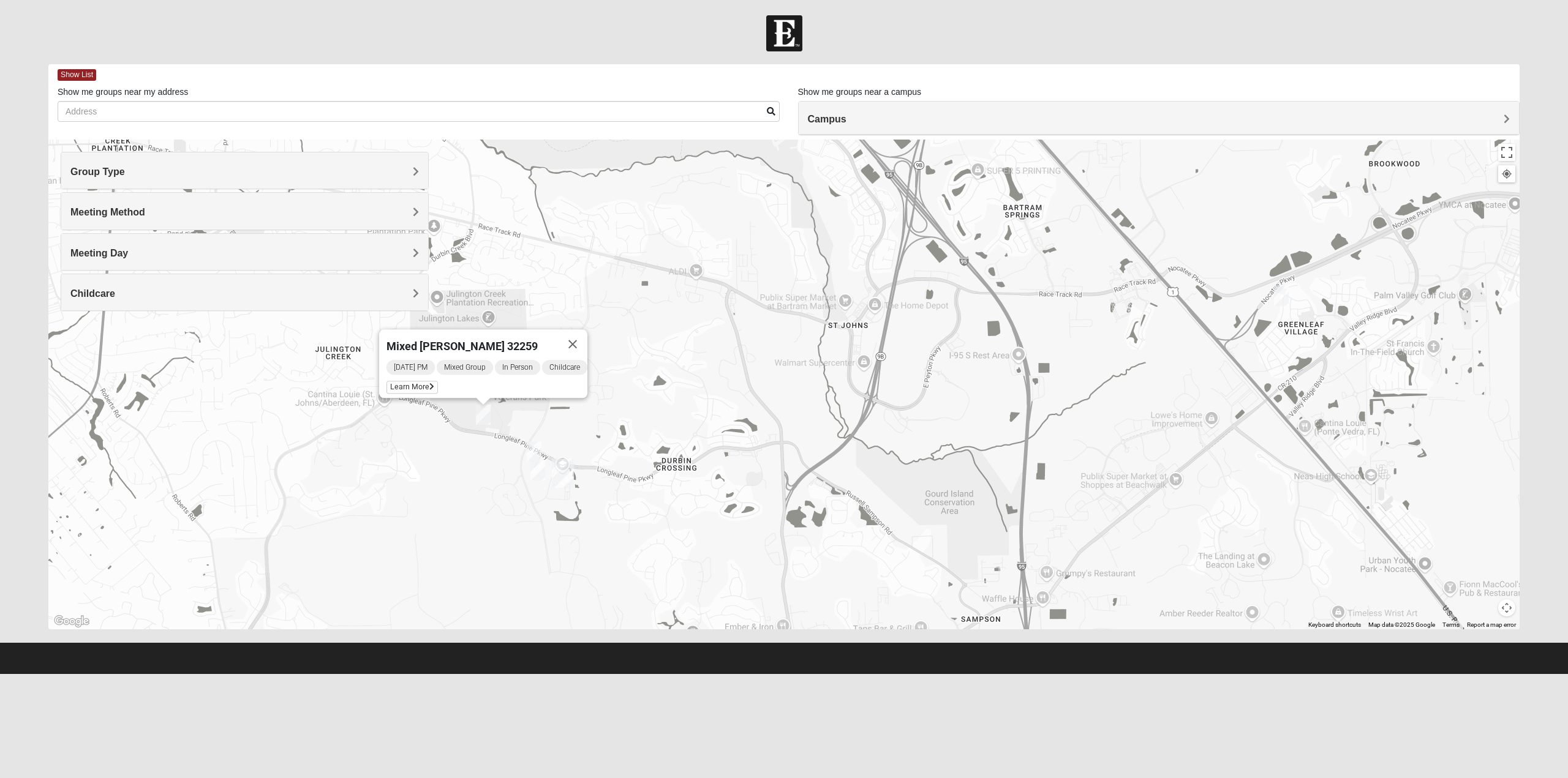
drag, startPoint x: 476, startPoint y: 415, endPoint x: 477, endPoint y: 445, distance: 30.0
click at [477, 445] on div "Mixed Clark 32259 Sunday PM Mixed Group In Person Childcare Learn More" at bounding box center [783, 384] width 1471 height 490
click at [407, 381] on span "Learn More" at bounding box center [412, 387] width 51 height 13
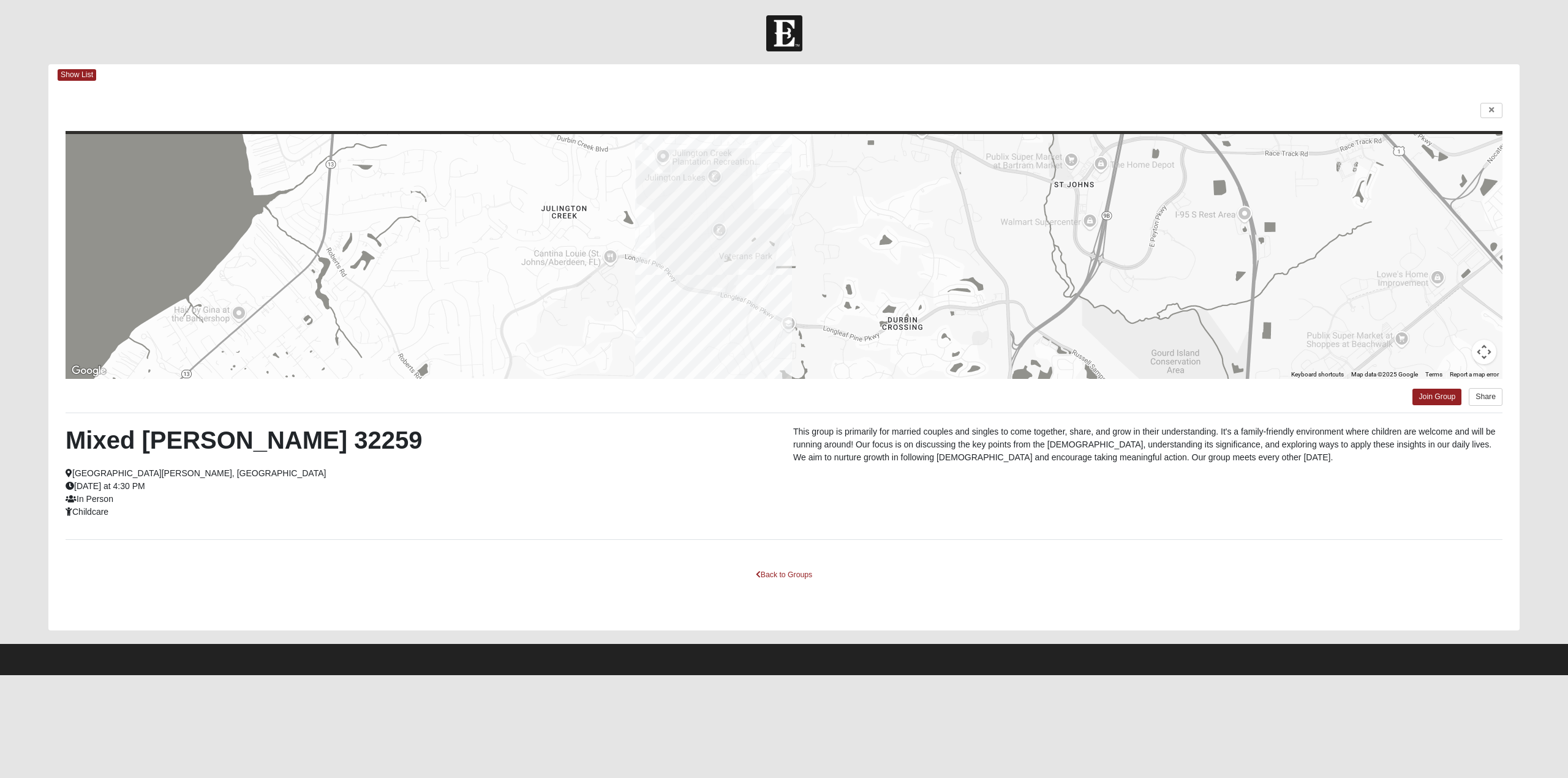
drag, startPoint x: 1030, startPoint y: 274, endPoint x: 875, endPoint y: 298, distance: 156.8
click at [875, 298] on div at bounding box center [784, 256] width 1437 height 245
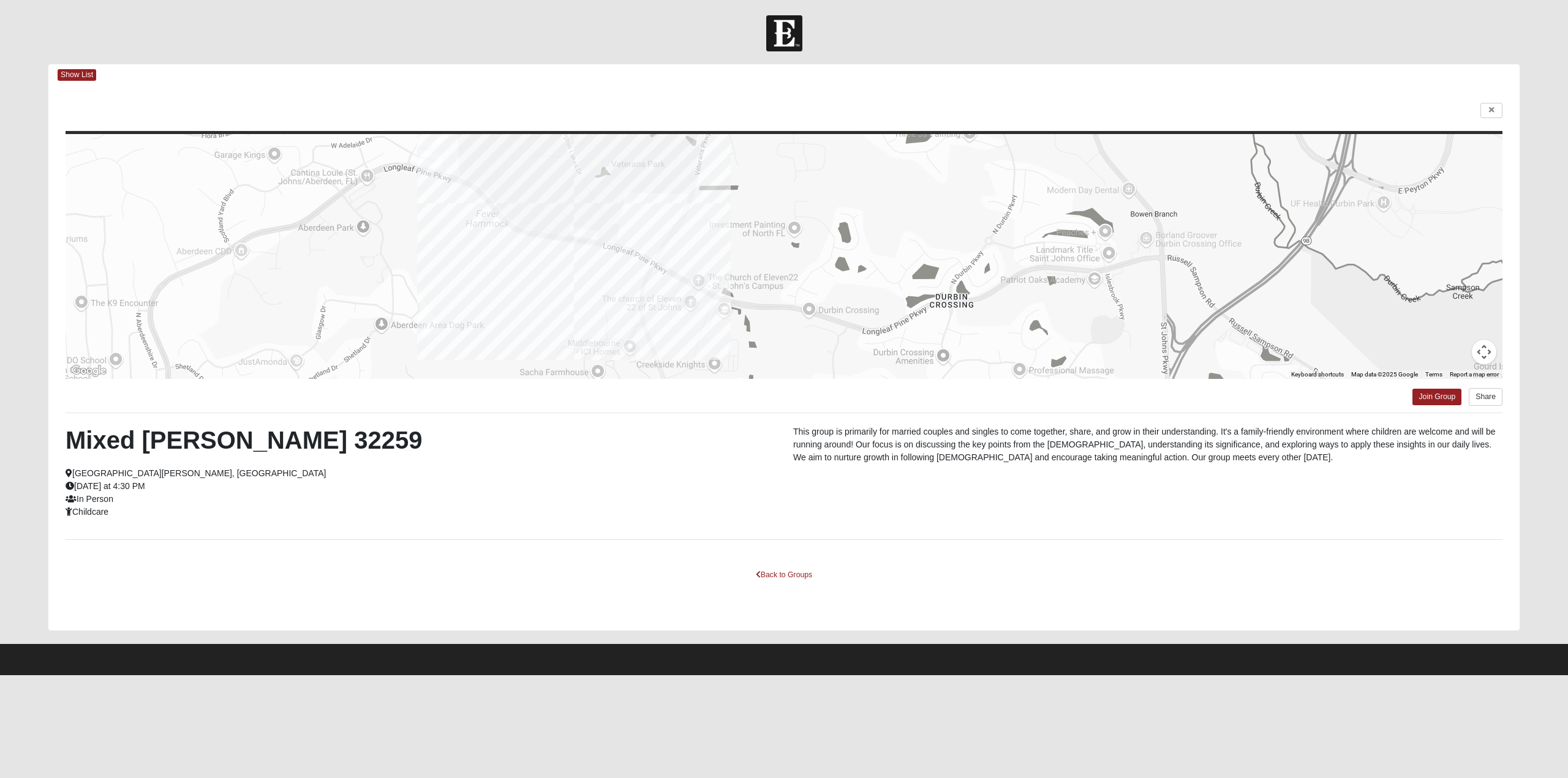
drag, startPoint x: 834, startPoint y: 295, endPoint x: 817, endPoint y: 240, distance: 57.6
click at [817, 240] on div at bounding box center [784, 256] width 1437 height 245
click at [780, 573] on link "Back to Groups" at bounding box center [784, 575] width 73 height 19
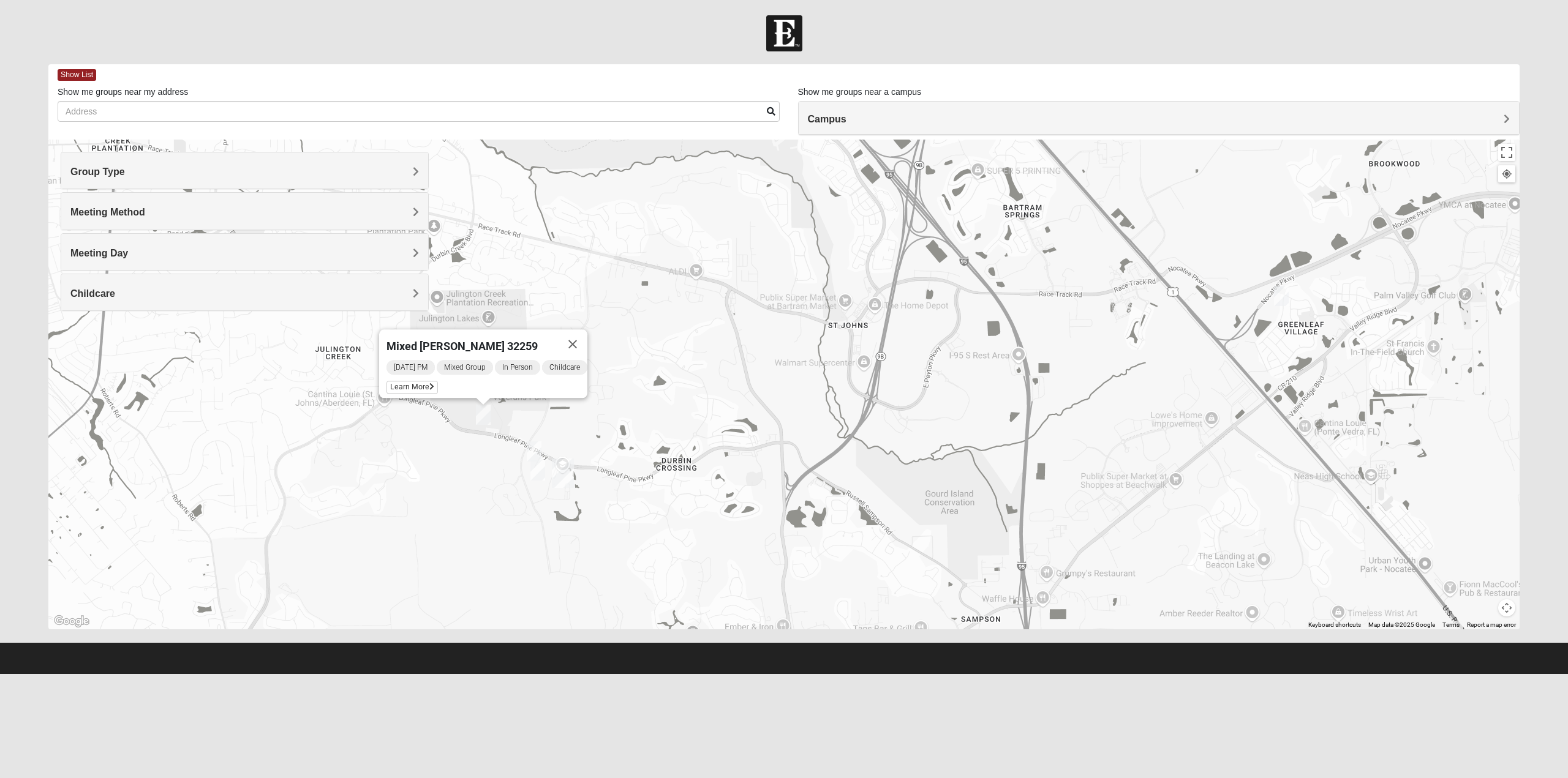
click at [540, 471] on img "Mixed Franzini 32259" at bounding box center [538, 471] width 15 height 20
click at [539, 317] on div "Mixed Franzini 32259 [DATE] PM Mixed Group In Person Childcare Learn More" at bounding box center [783, 384] width 1471 height 490
click at [632, 393] on button "Close" at bounding box center [627, 399] width 29 height 29
click at [479, 415] on img "Mixed Clark 32259" at bounding box center [483, 415] width 15 height 20
click at [580, 333] on button "Close" at bounding box center [572, 344] width 29 height 29
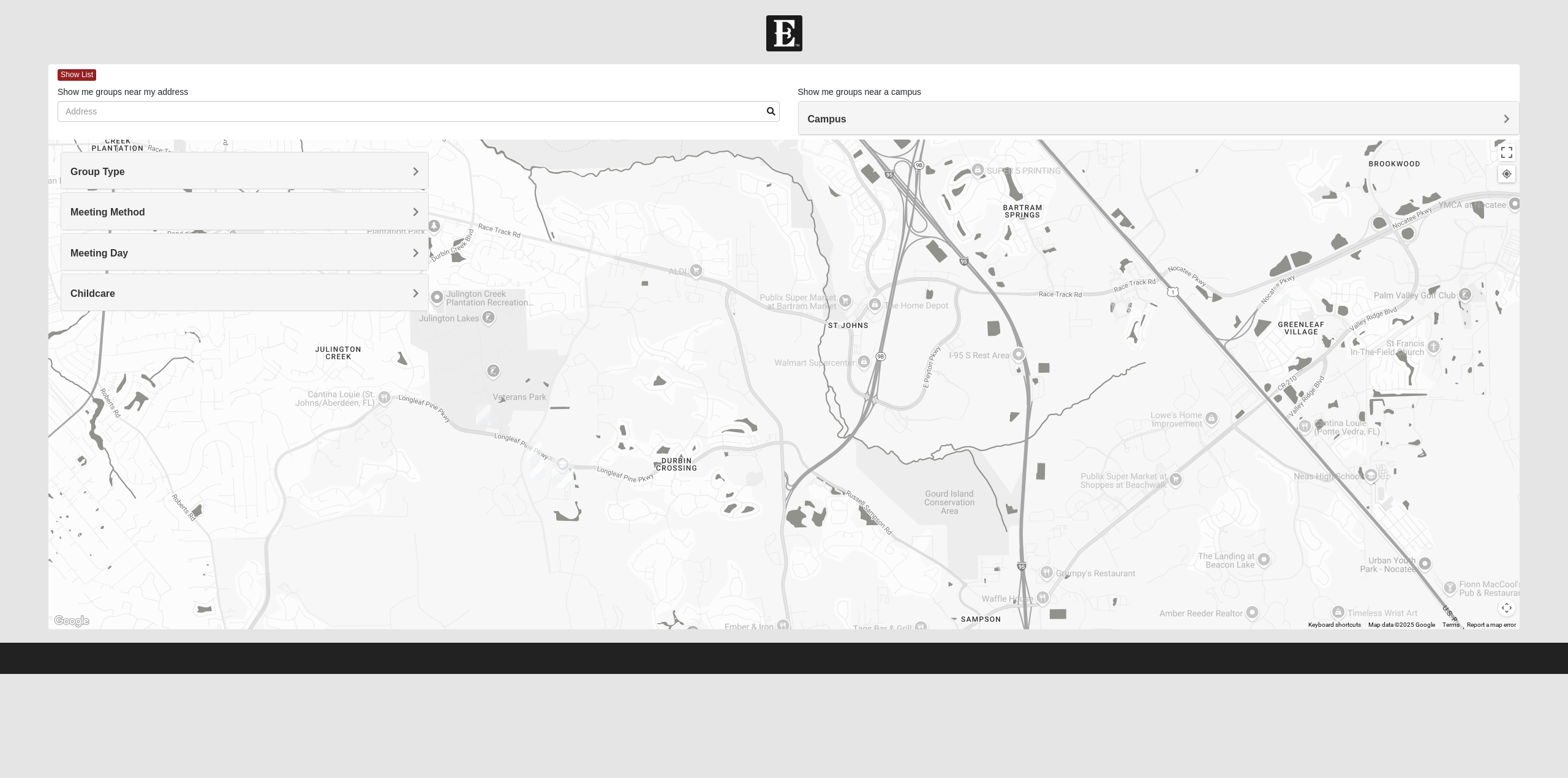
click at [536, 467] on img "Mixed Franzini 32259" at bounding box center [538, 471] width 15 height 20
click at [483, 439] on icon at bounding box center [486, 442] width 5 height 7
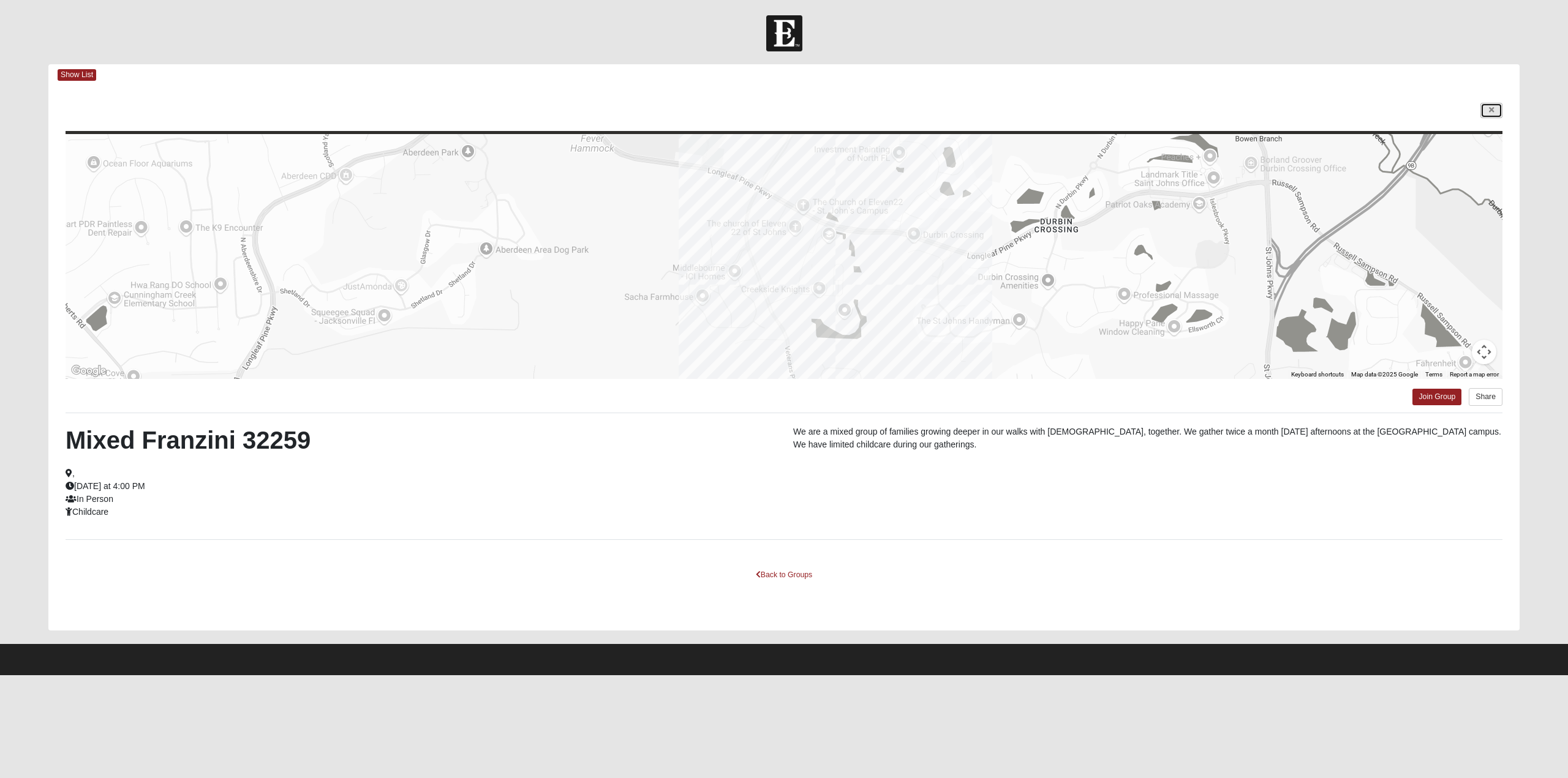
click at [1492, 110] on icon at bounding box center [1491, 110] width 5 height 7
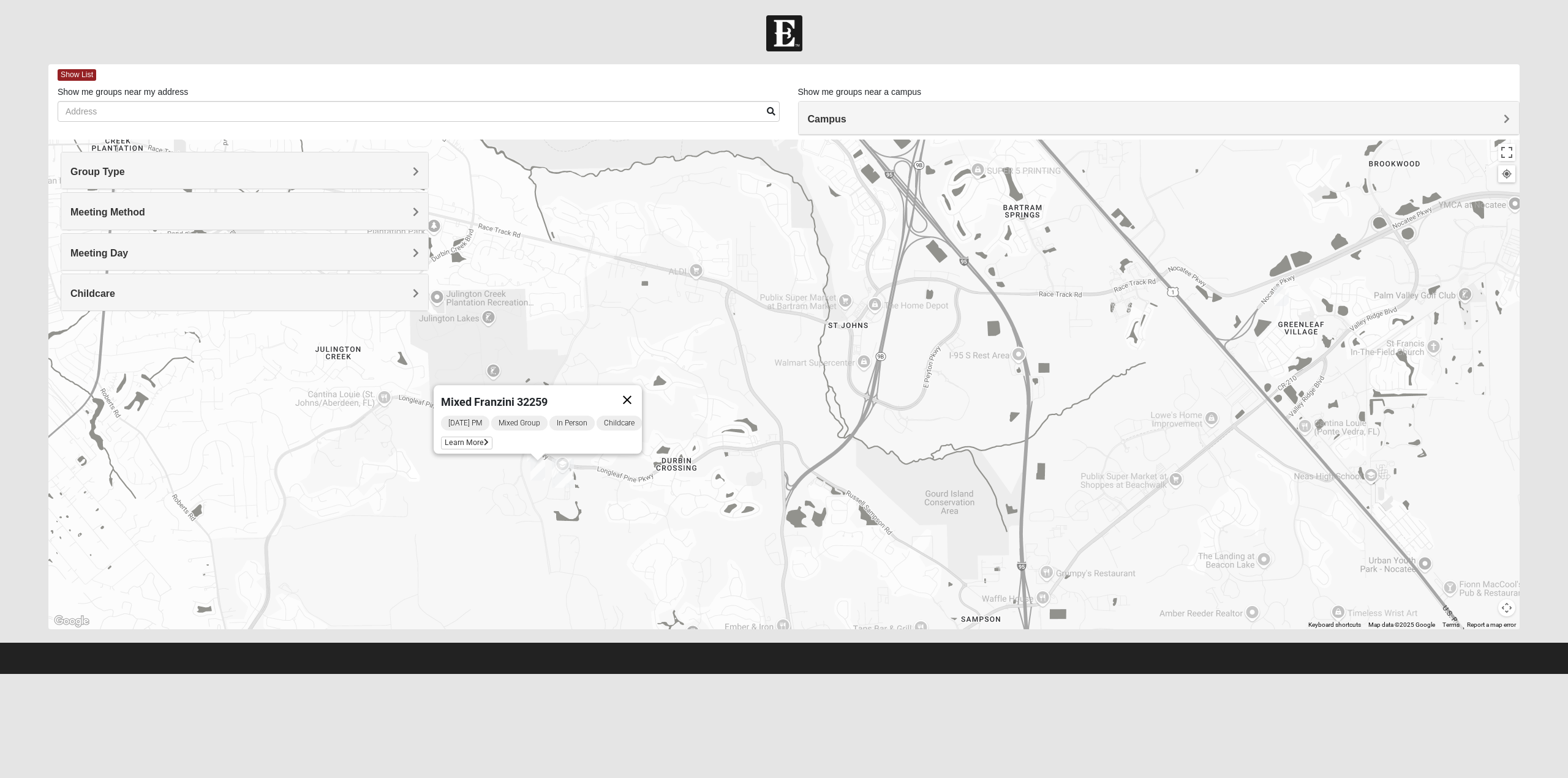
click at [631, 392] on button "Close" at bounding box center [627, 399] width 29 height 29
click at [480, 415] on img "Mixed Clark 32259" at bounding box center [483, 415] width 15 height 20
click at [418, 381] on span "Learn More" at bounding box center [412, 387] width 51 height 13
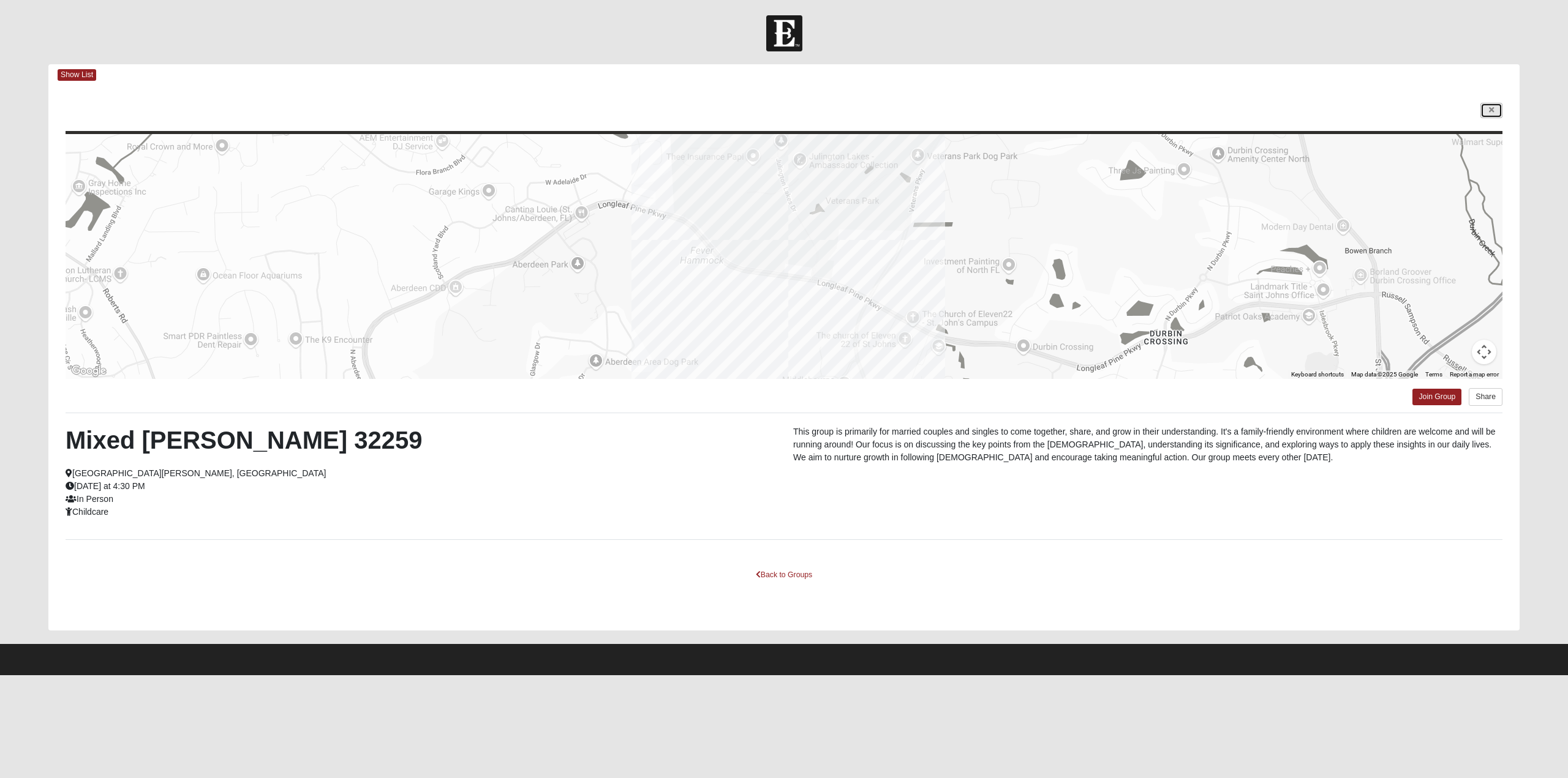
click at [1487, 108] on link at bounding box center [1491, 110] width 22 height 15
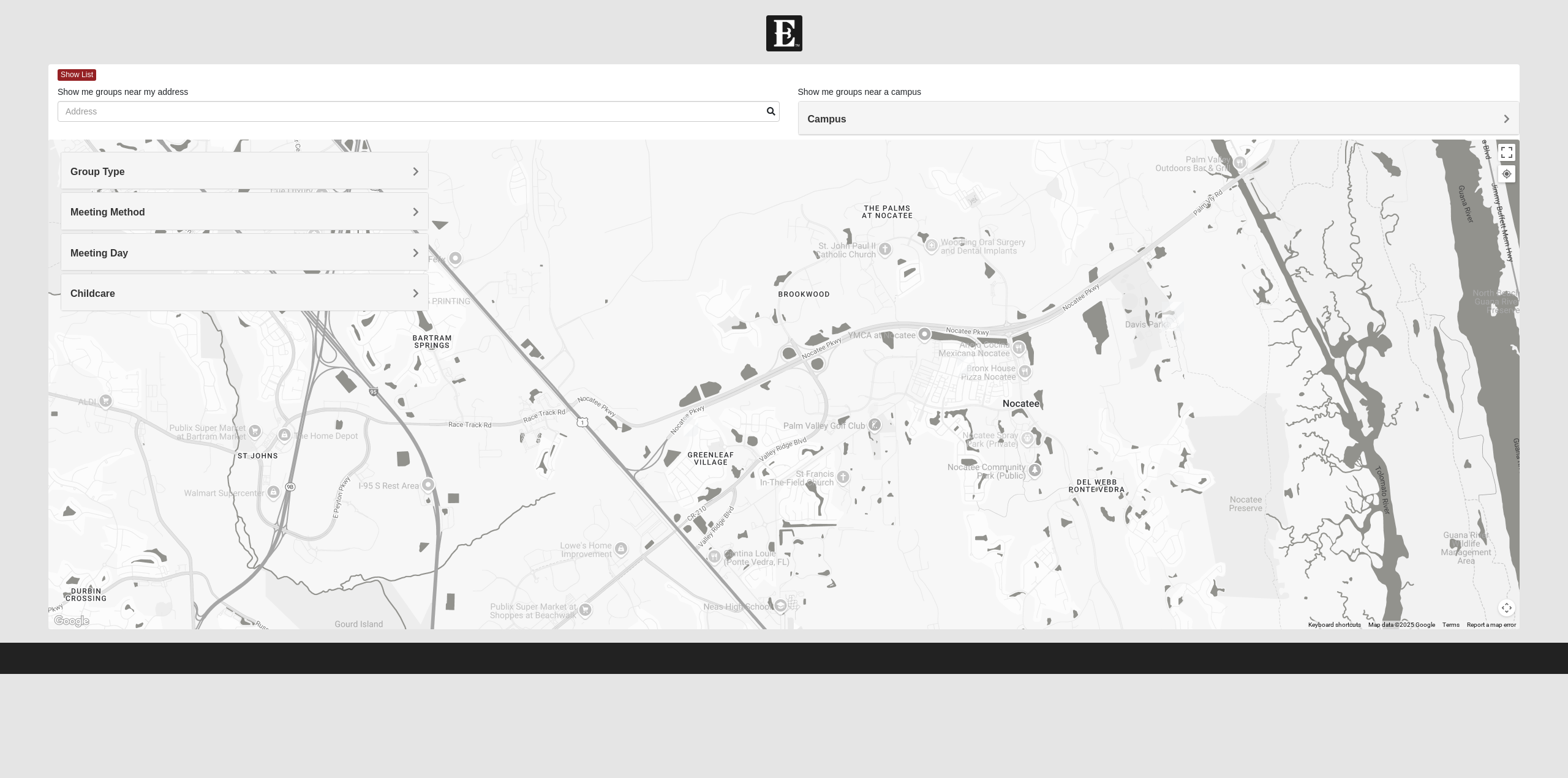
drag, startPoint x: 1161, startPoint y: 363, endPoint x: 555, endPoint y: 497, distance: 620.6
click at [555, 497] on div "Mixed Clark 32259 Sunday PM Mixed Group In Person Childcare Learn More" at bounding box center [783, 384] width 1471 height 490
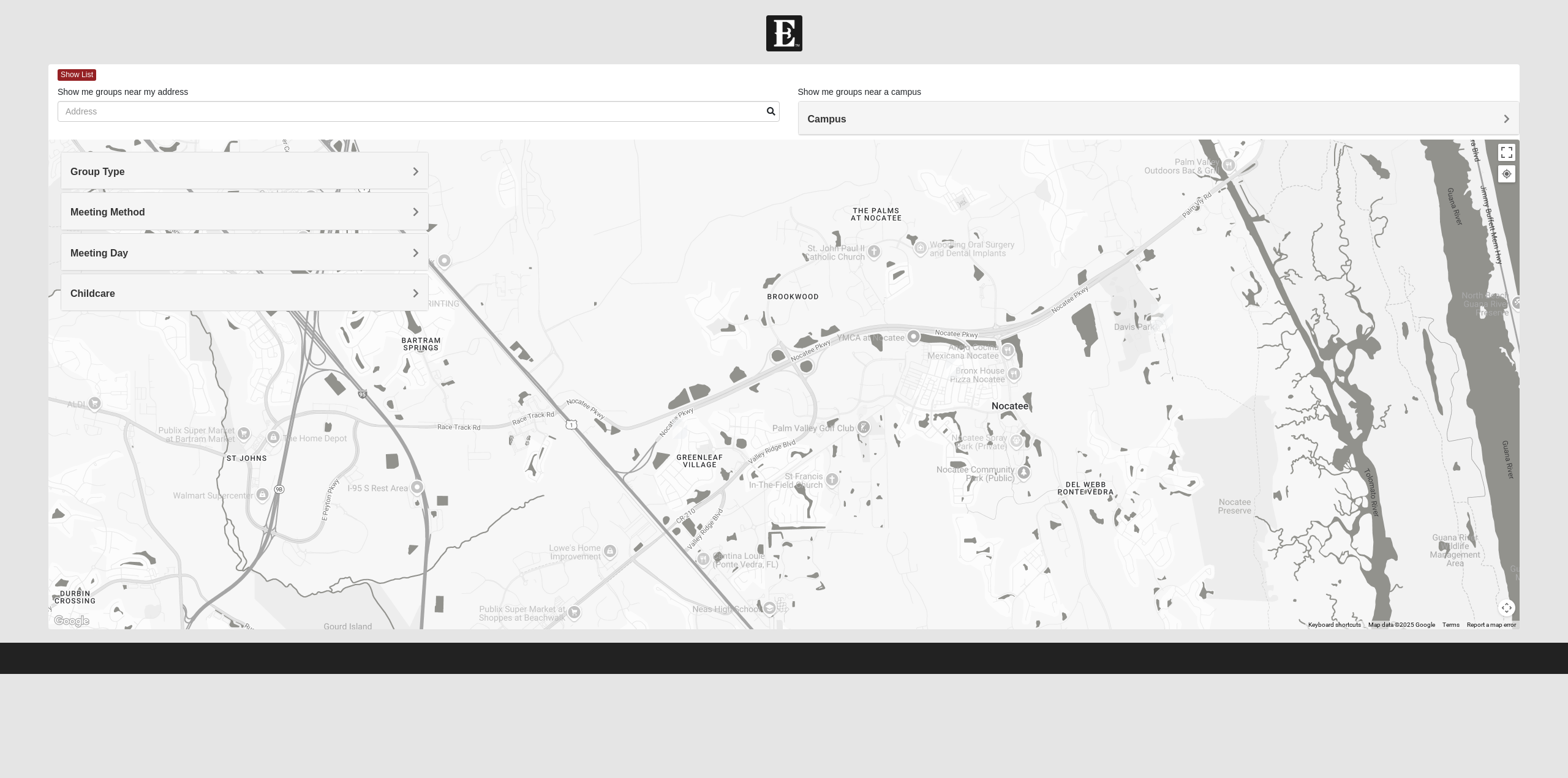
click at [682, 426] on img "Mixed Buckley 32081" at bounding box center [680, 429] width 15 height 20
click at [616, 395] on span "Learn More" at bounding box center [608, 401] width 51 height 13
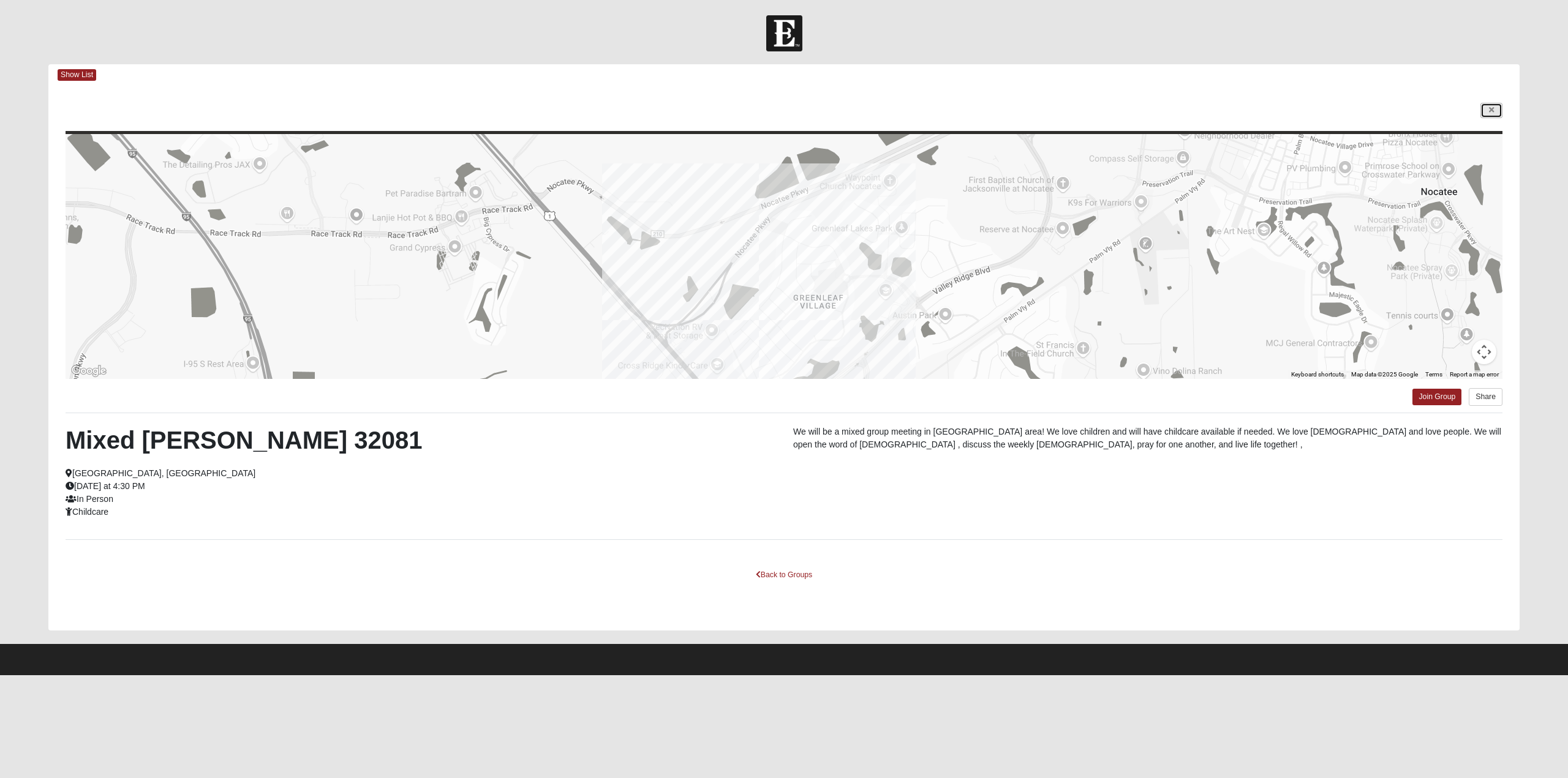
click at [1492, 110] on icon at bounding box center [1491, 110] width 5 height 7
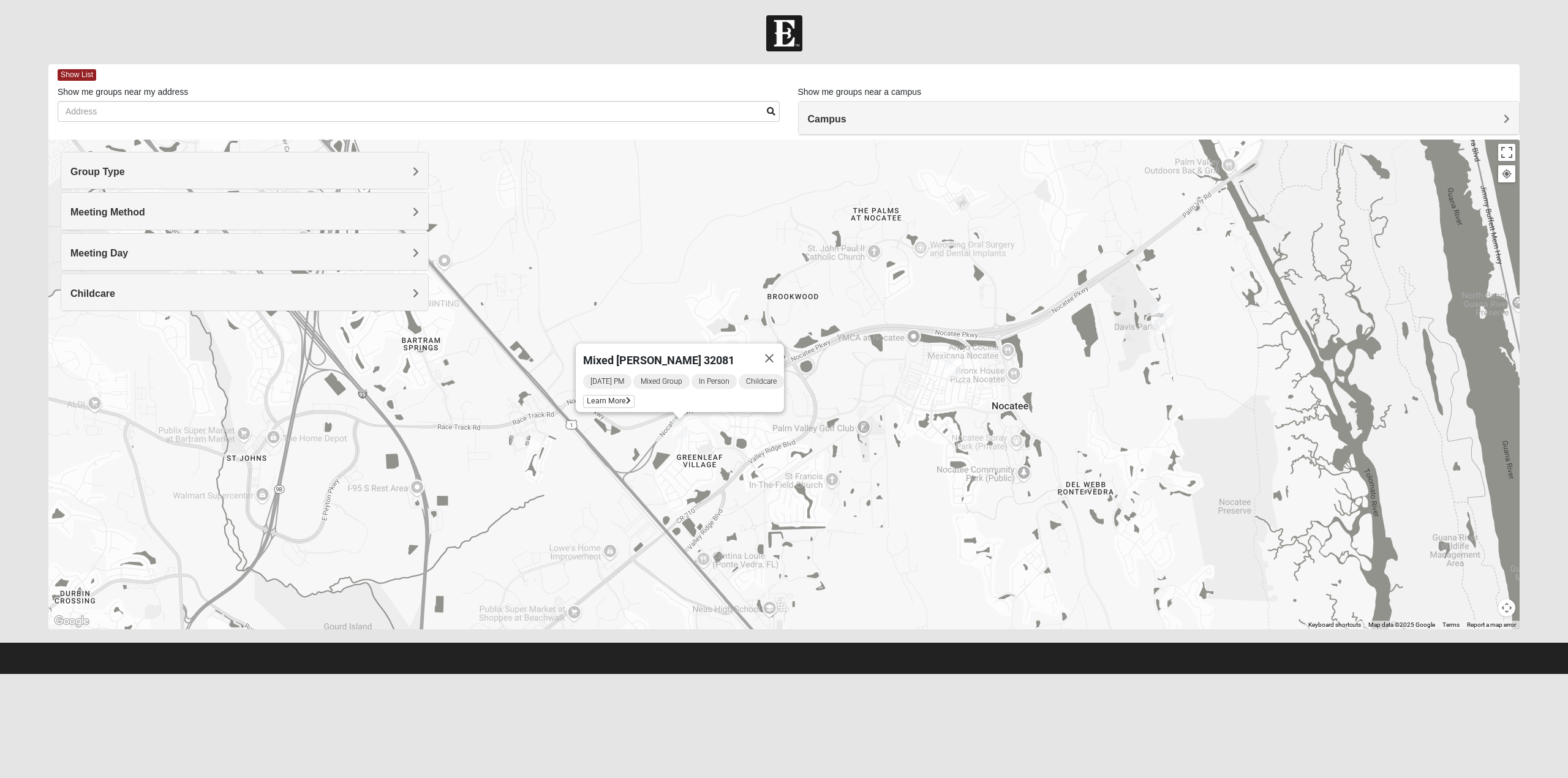
click at [953, 362] on img "Mixed Olsen 32081" at bounding box center [954, 368] width 15 height 20
click at [886, 334] on span "Learn More" at bounding box center [882, 341] width 51 height 13
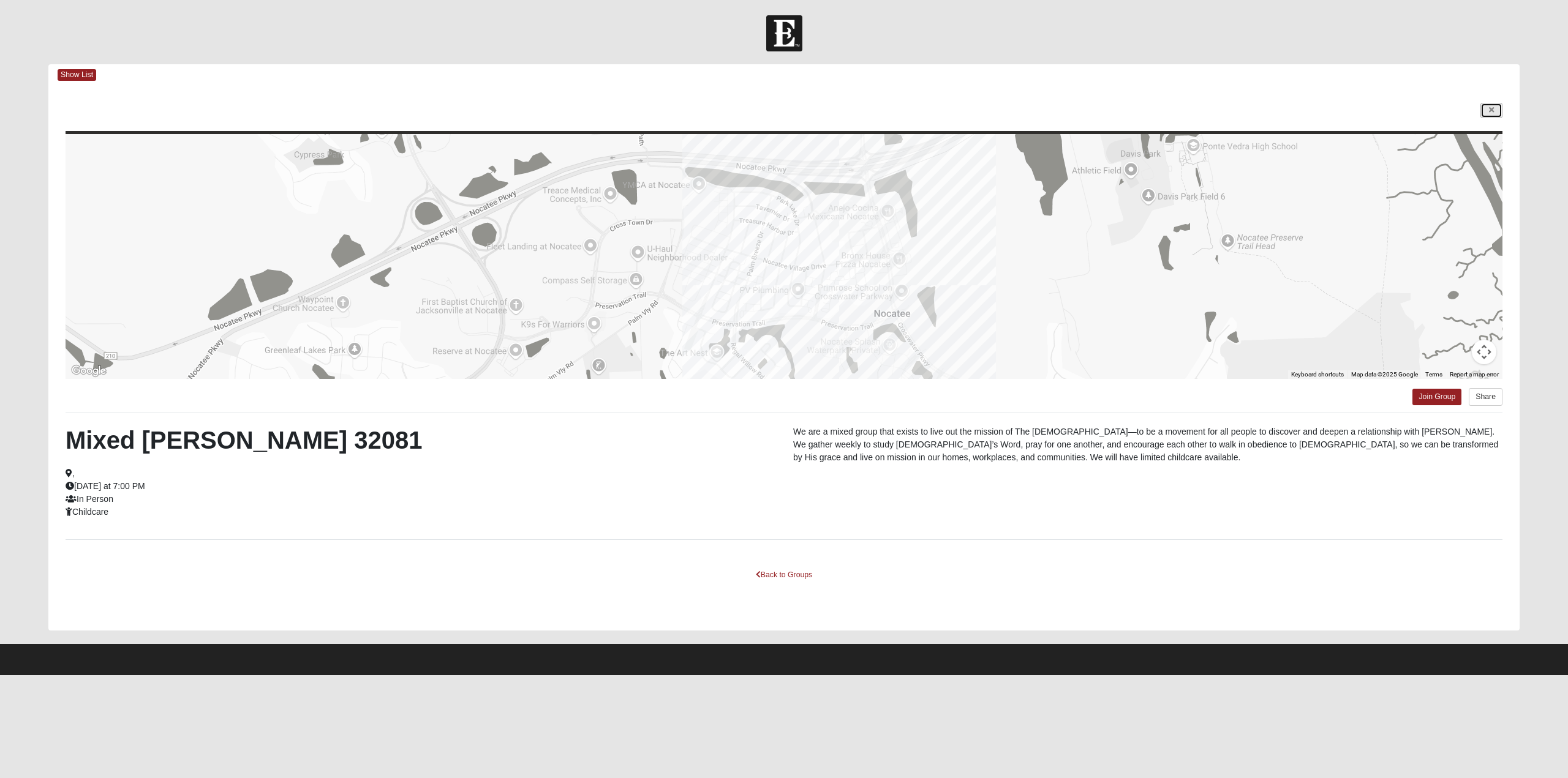
click at [1493, 108] on icon at bounding box center [1491, 110] width 5 height 7
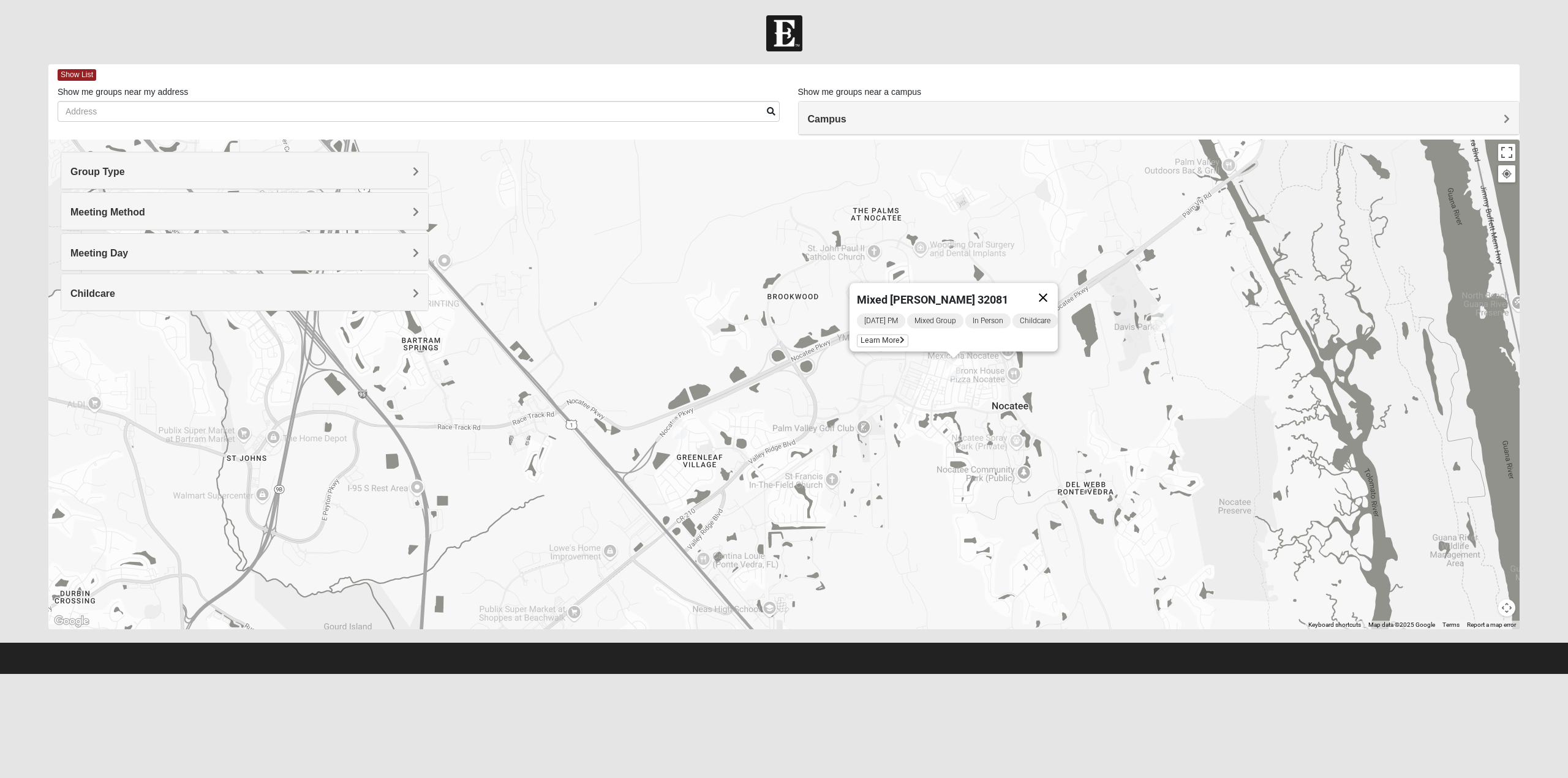
click at [1054, 289] on button "Close" at bounding box center [1043, 297] width 29 height 29
click at [1156, 314] on img "Ponte Vedra" at bounding box center [1162, 318] width 22 height 29
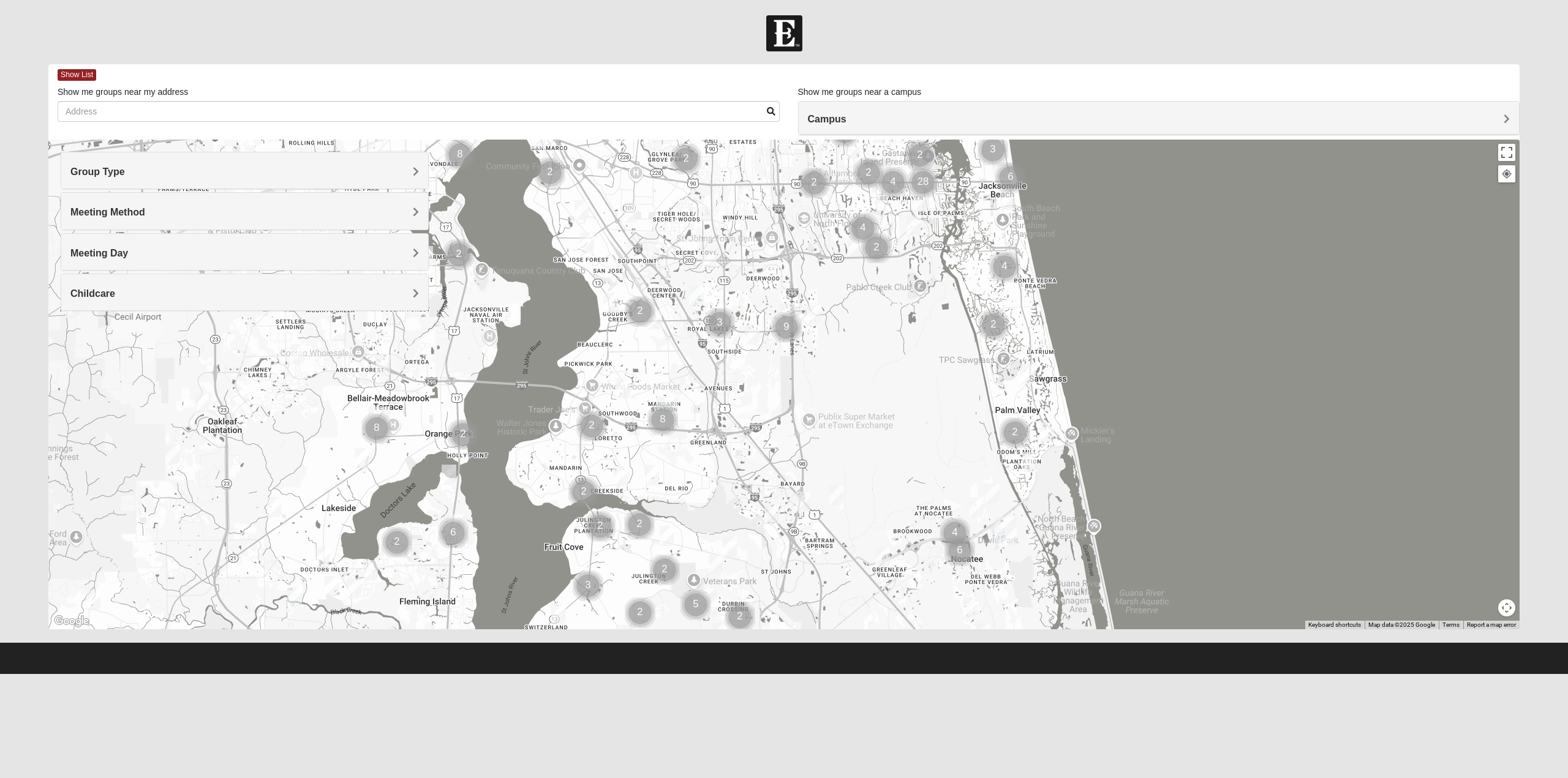
drag, startPoint x: 769, startPoint y: 508, endPoint x: 908, endPoint y: 307, distance: 244.4
click at [908, 307] on div at bounding box center [783, 384] width 1471 height 490
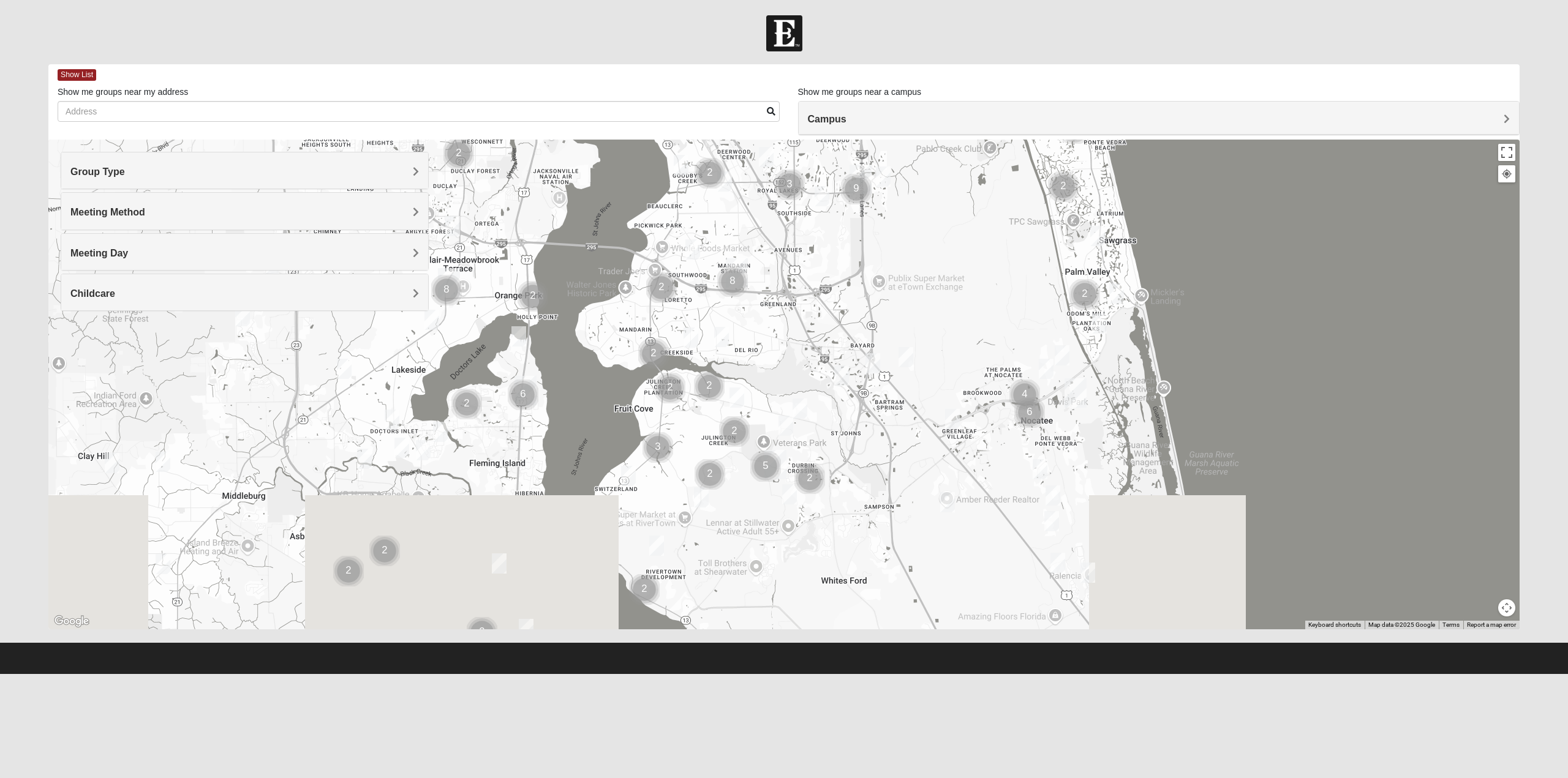
drag, startPoint x: 901, startPoint y: 314, endPoint x: 921, endPoint y: 248, distance: 69.0
click at [921, 248] on div at bounding box center [783, 384] width 1471 height 490
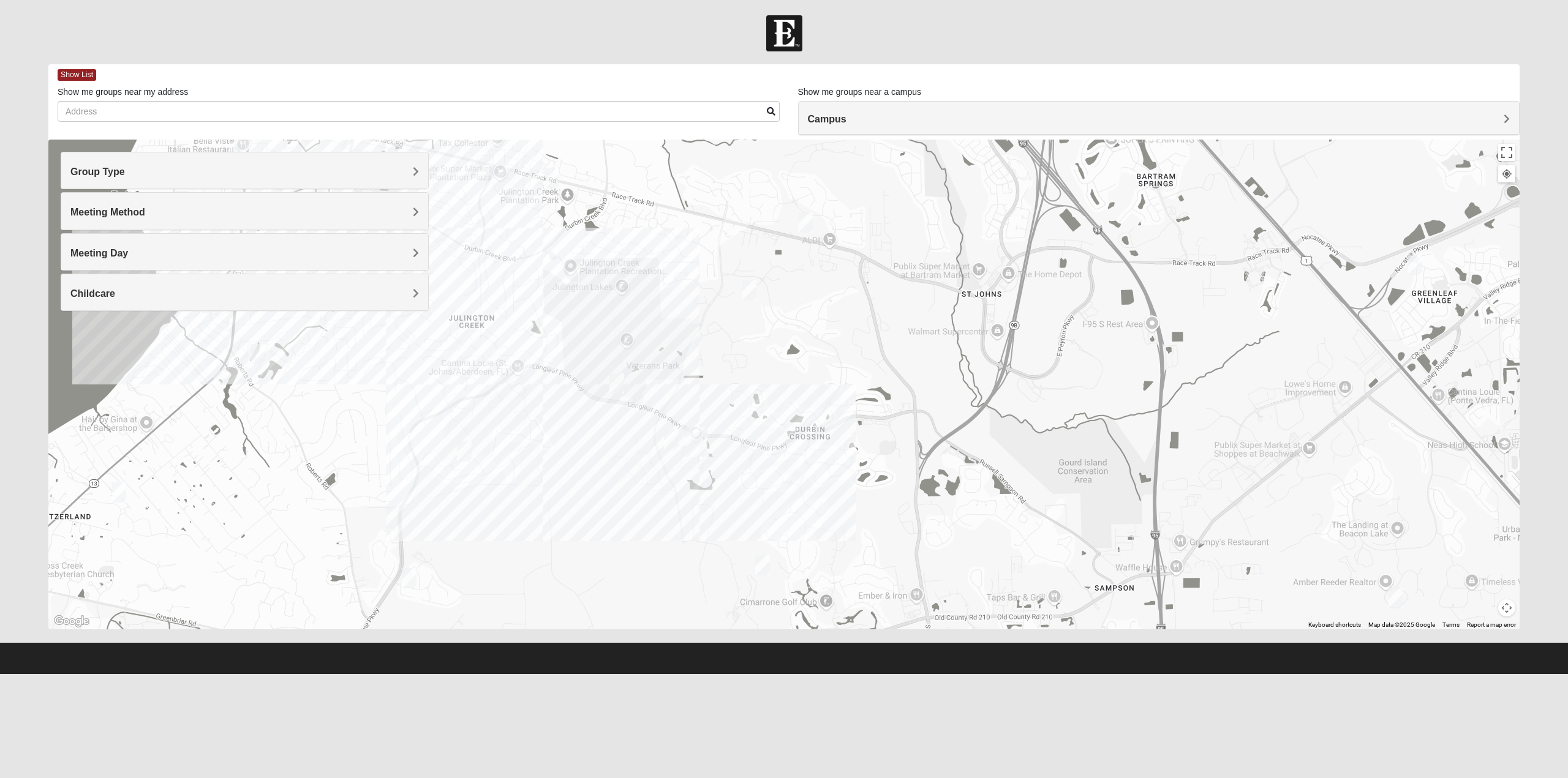
drag, startPoint x: 767, startPoint y: 412, endPoint x: 839, endPoint y: 316, distance: 120.0
click at [839, 316] on div at bounding box center [783, 384] width 1471 height 490
click at [832, 470] on div at bounding box center [783, 384] width 1471 height 490
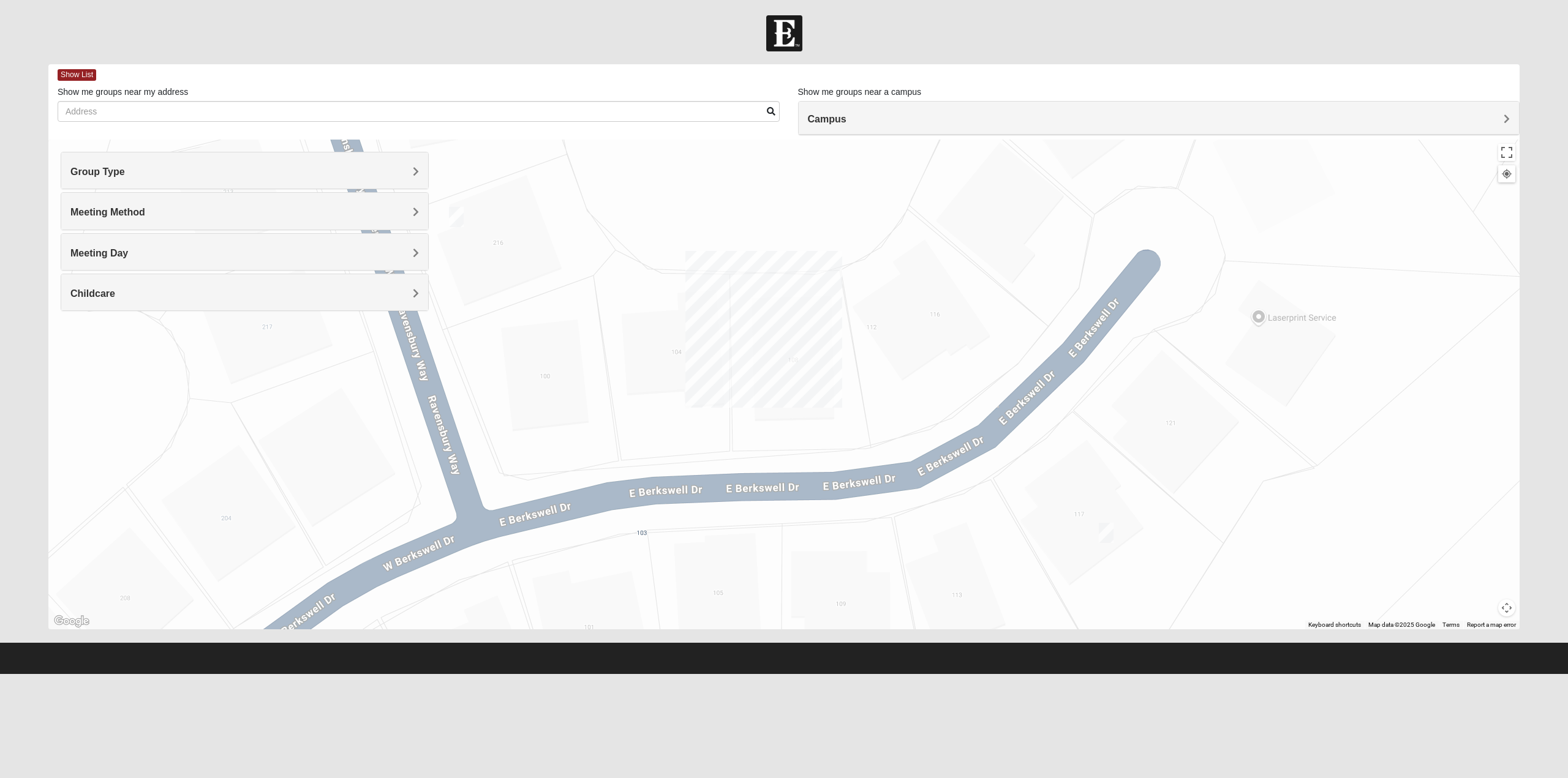
click at [1105, 533] on img "Mixed Pline/Wednesday 32259" at bounding box center [1106, 533] width 15 height 20
click at [1030, 499] on span "Learn More" at bounding box center [1026, 505] width 51 height 13
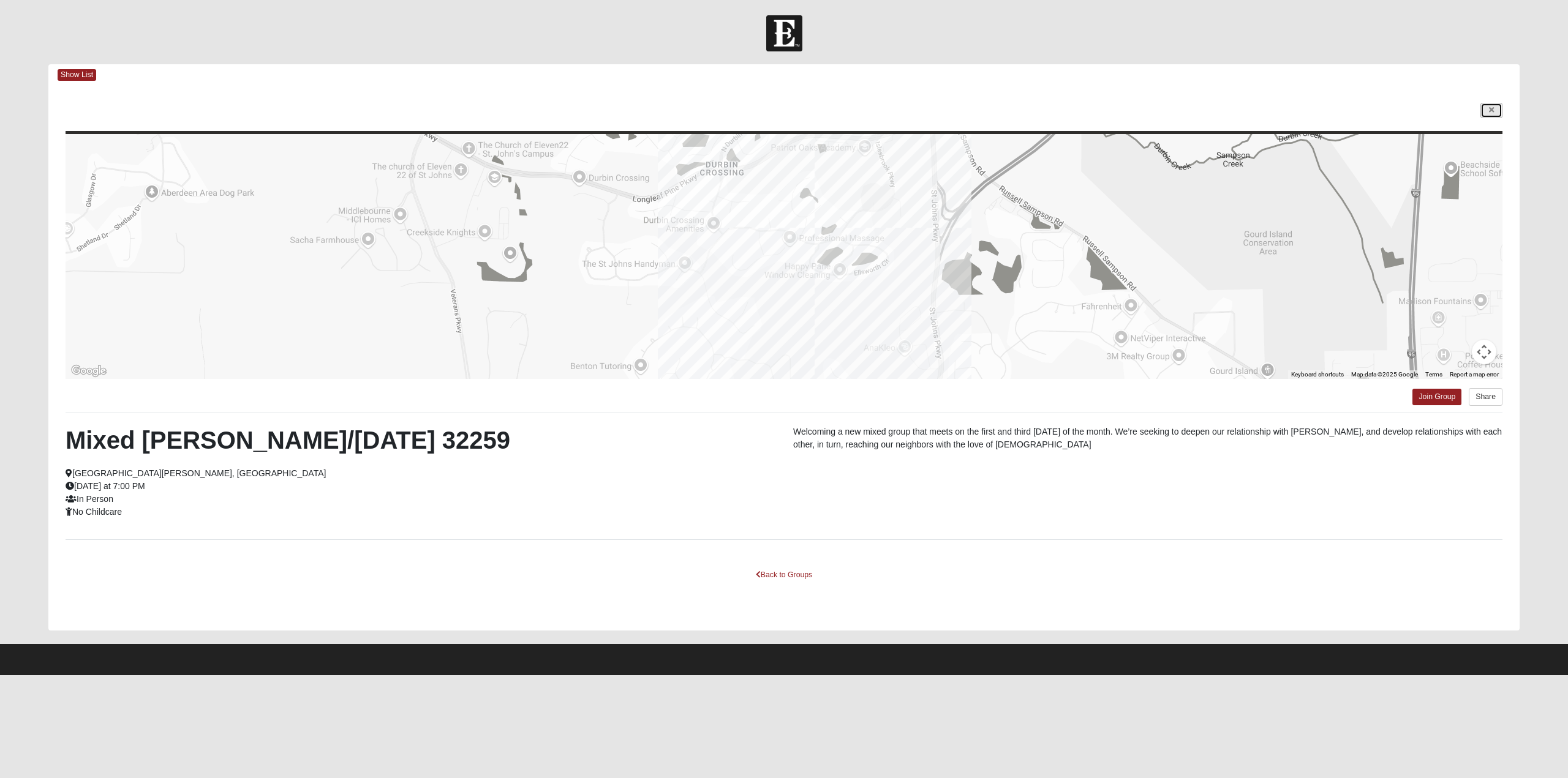
click at [1492, 114] on link at bounding box center [1491, 110] width 22 height 15
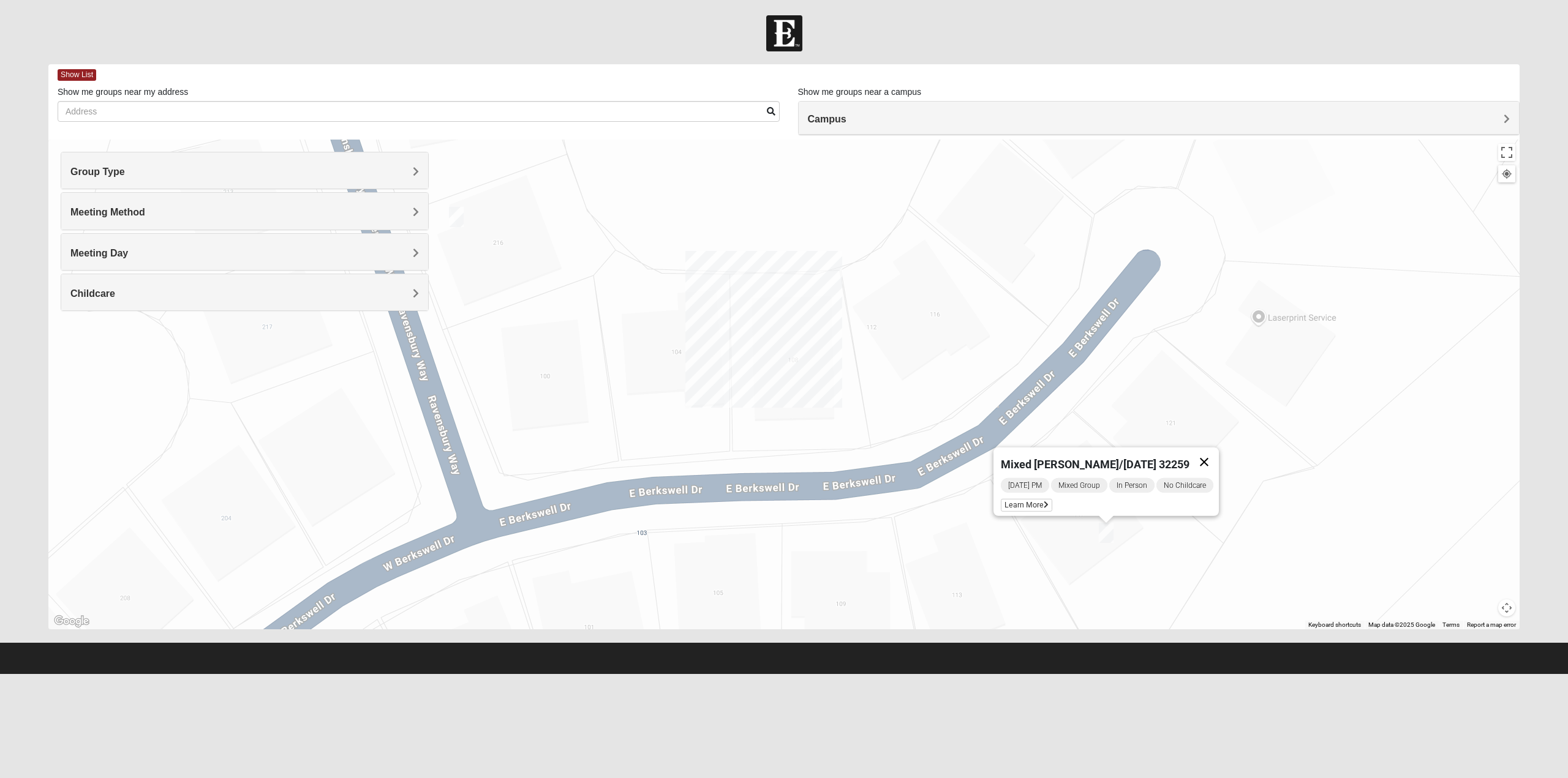
click at [1216, 458] on button "Close" at bounding box center [1204, 462] width 29 height 29
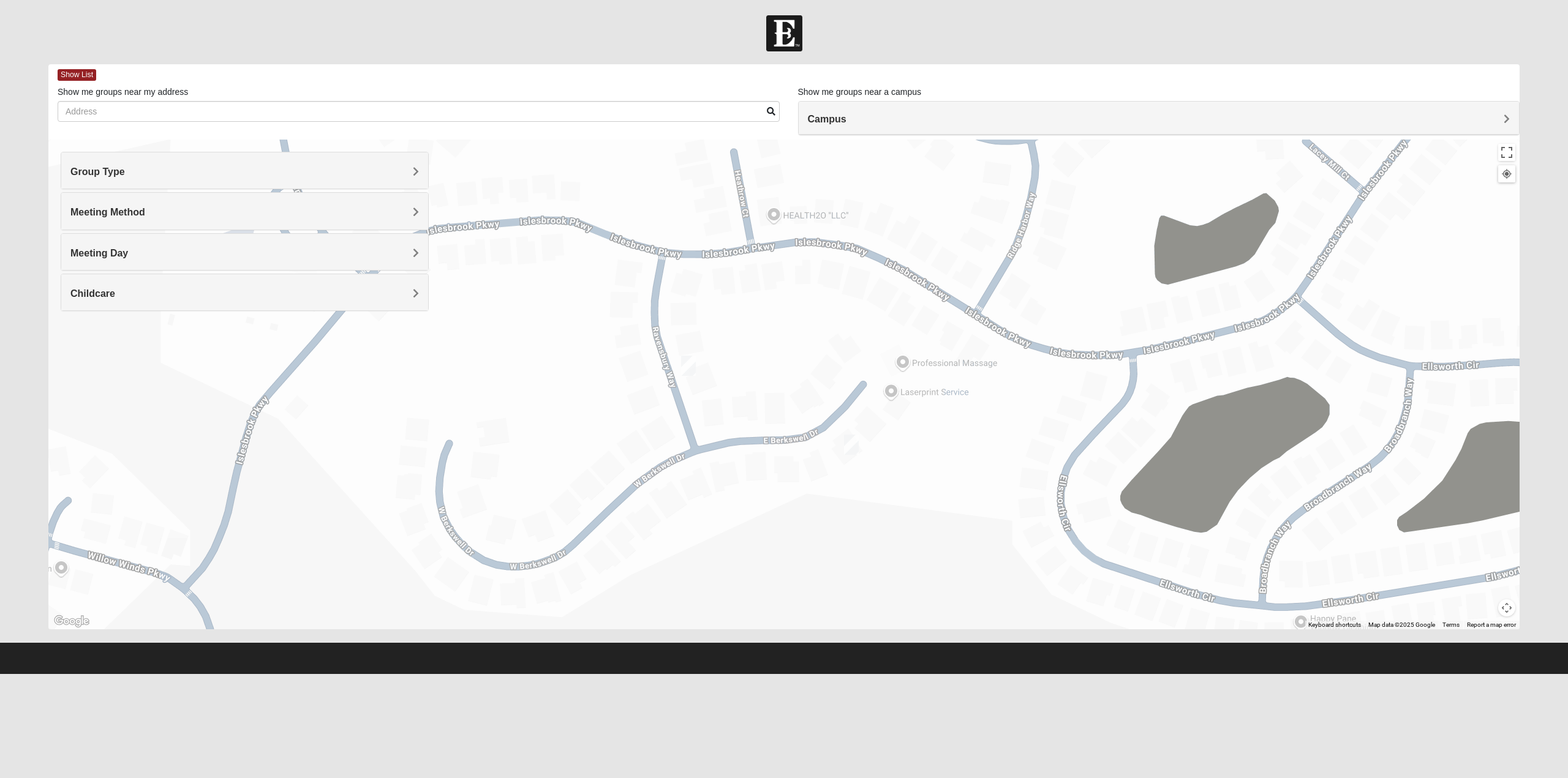
drag, startPoint x: 714, startPoint y: 282, endPoint x: 814, endPoint y: 383, distance: 142.1
click at [814, 383] on div at bounding box center [783, 384] width 1471 height 490
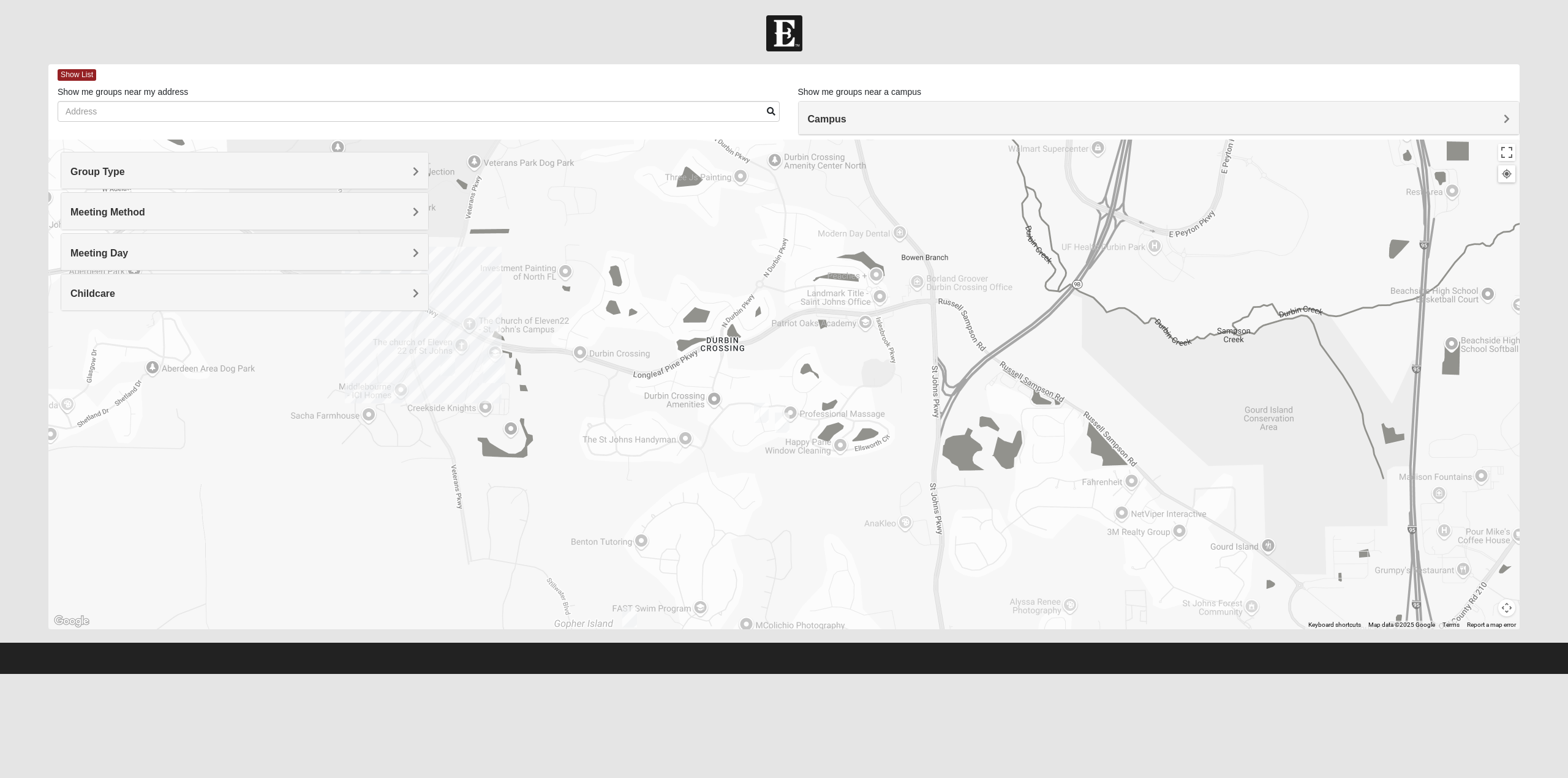
drag, startPoint x: 751, startPoint y: 273, endPoint x: 754, endPoint y: 352, distance: 79.1
click at [754, 352] on div at bounding box center [783, 384] width 1471 height 490
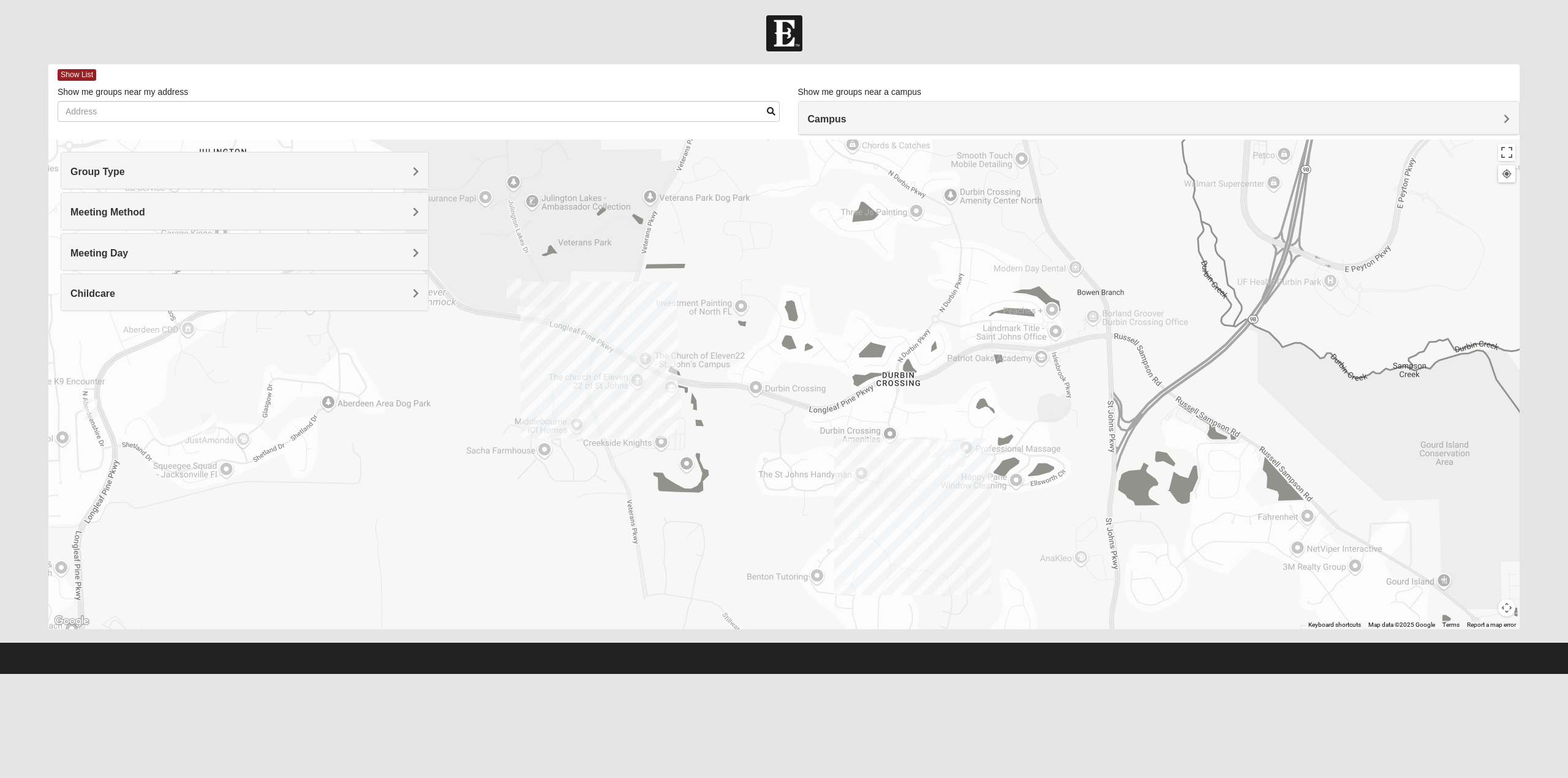
click at [620, 398] on img "Mixed Franzini 32259" at bounding box center [623, 400] width 15 height 20
drag, startPoint x: 554, startPoint y: 322, endPoint x: 594, endPoint y: 325, distance: 40.1
click at [594, 326] on span "Mixed Franzini 32259" at bounding box center [580, 332] width 106 height 13
click at [554, 367] on span "Learn More" at bounding box center [552, 373] width 51 height 13
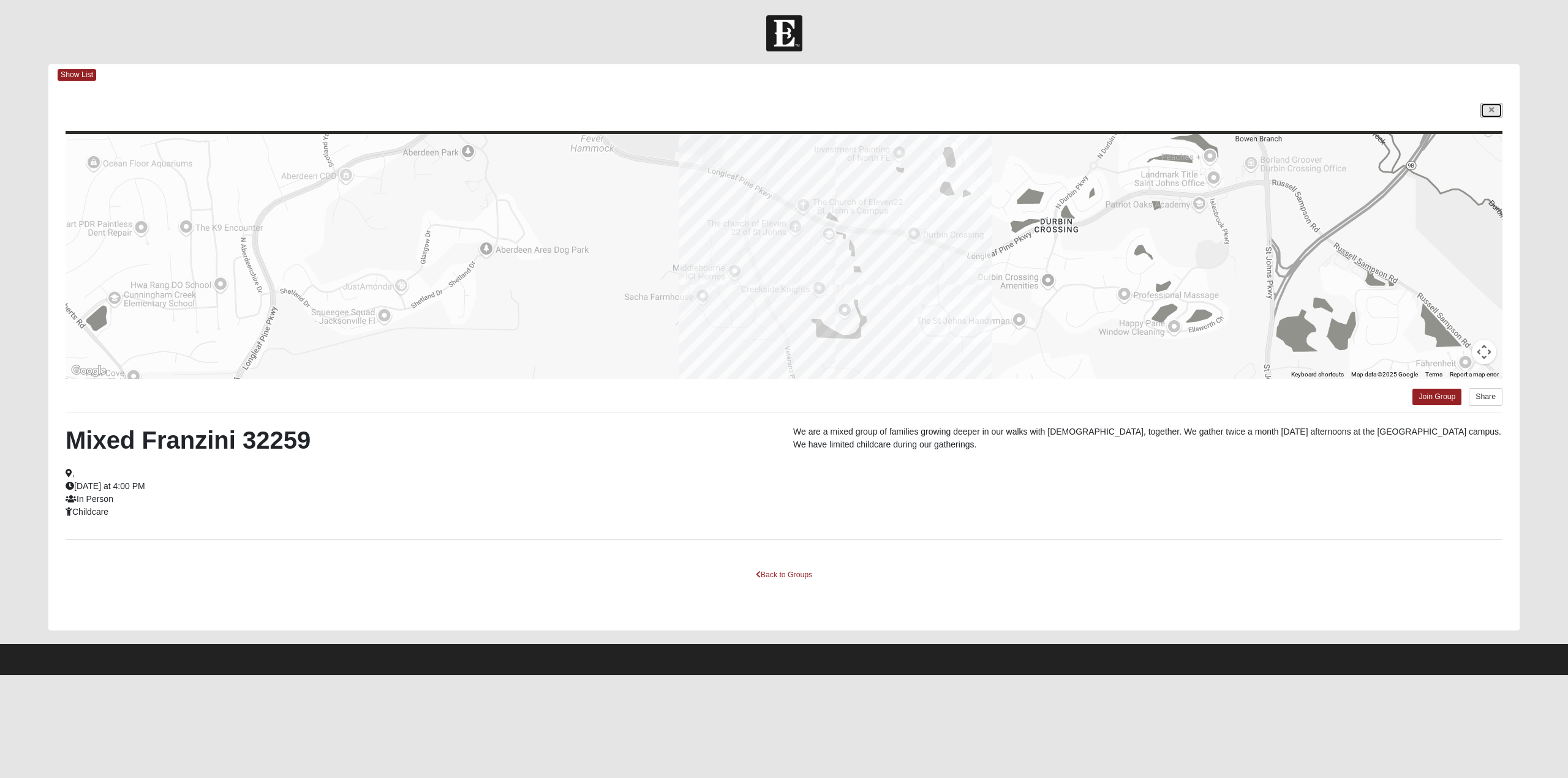
drag, startPoint x: 1491, startPoint y: 110, endPoint x: 1467, endPoint y: 119, distance: 25.6
click at [1491, 110] on icon at bounding box center [1491, 110] width 5 height 7
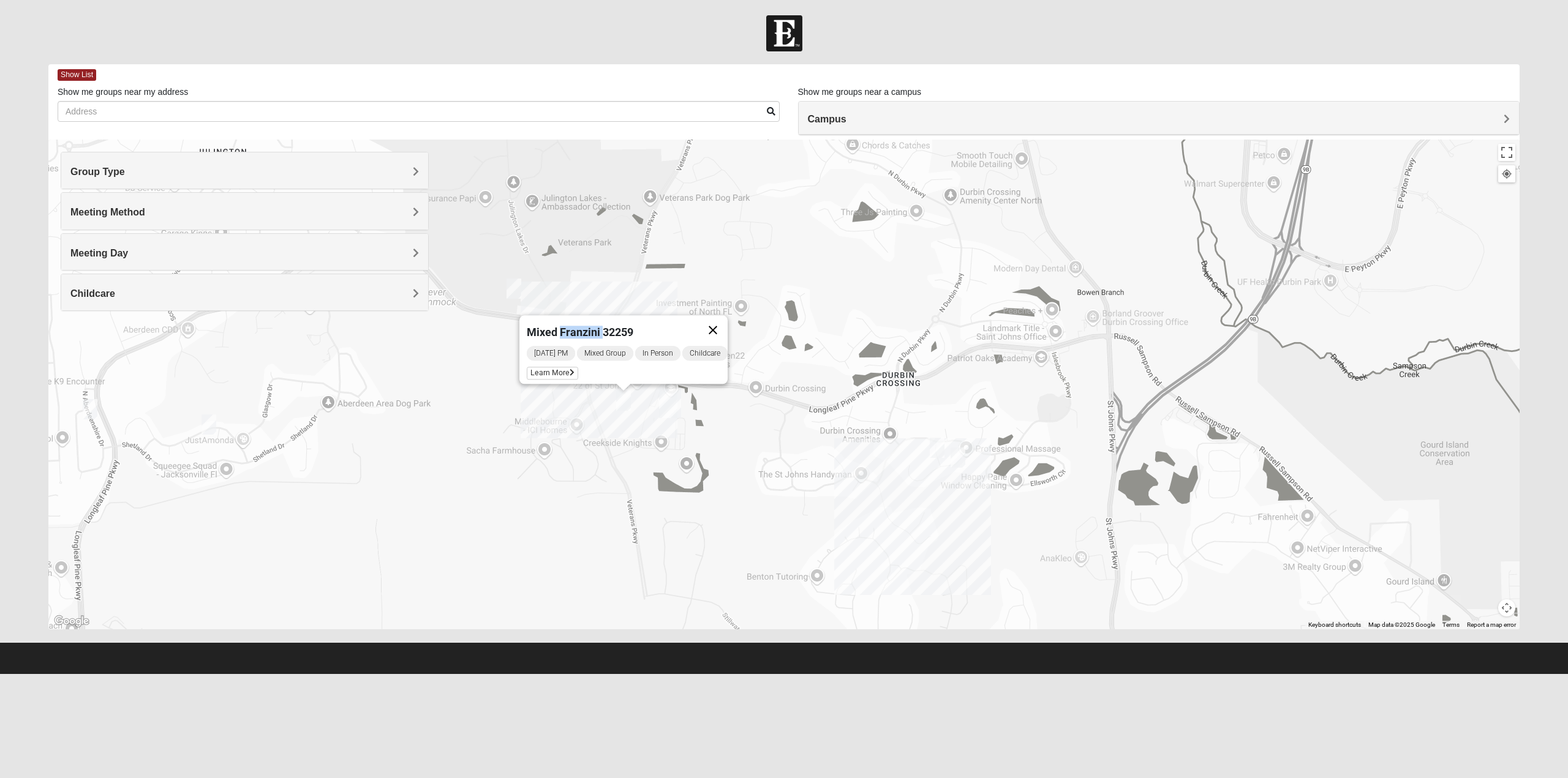
click at [720, 322] on button "Close" at bounding box center [712, 329] width 29 height 29
